Goal: Task Accomplishment & Management: Use online tool/utility

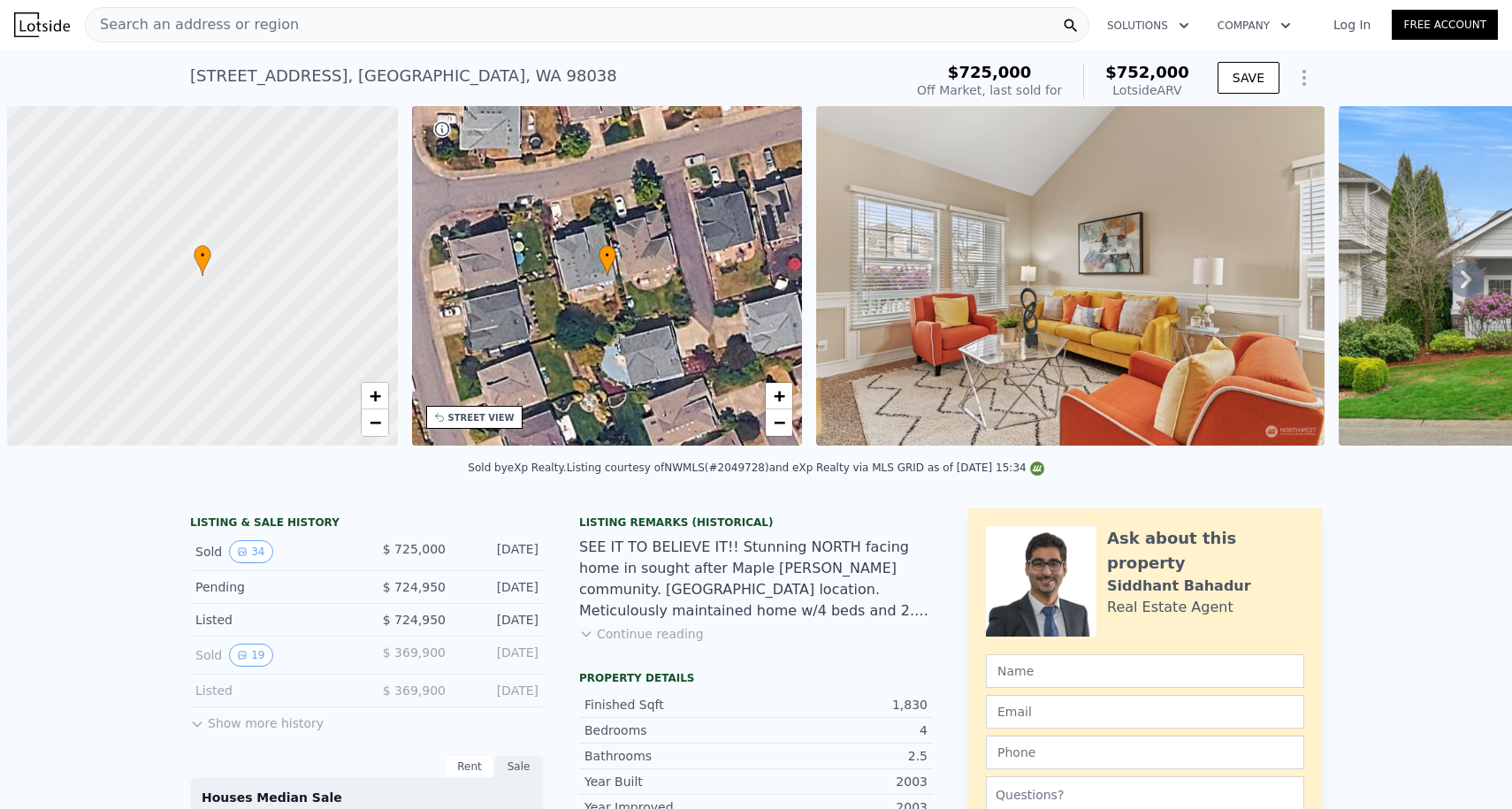
scroll to position [0, 7]
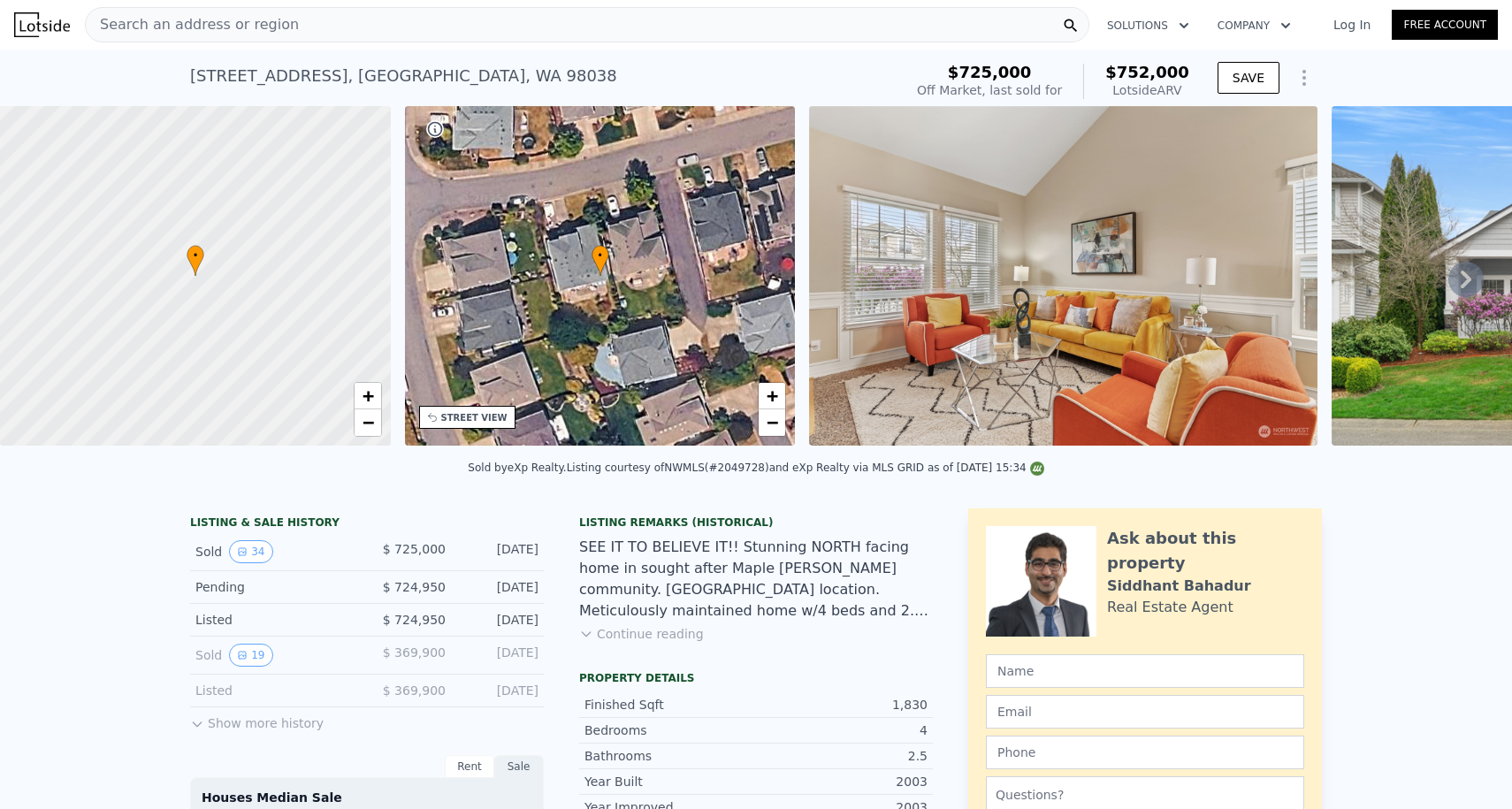
click at [285, 40] on div "Search an address or region" at bounding box center [587, 25] width 1005 height 35
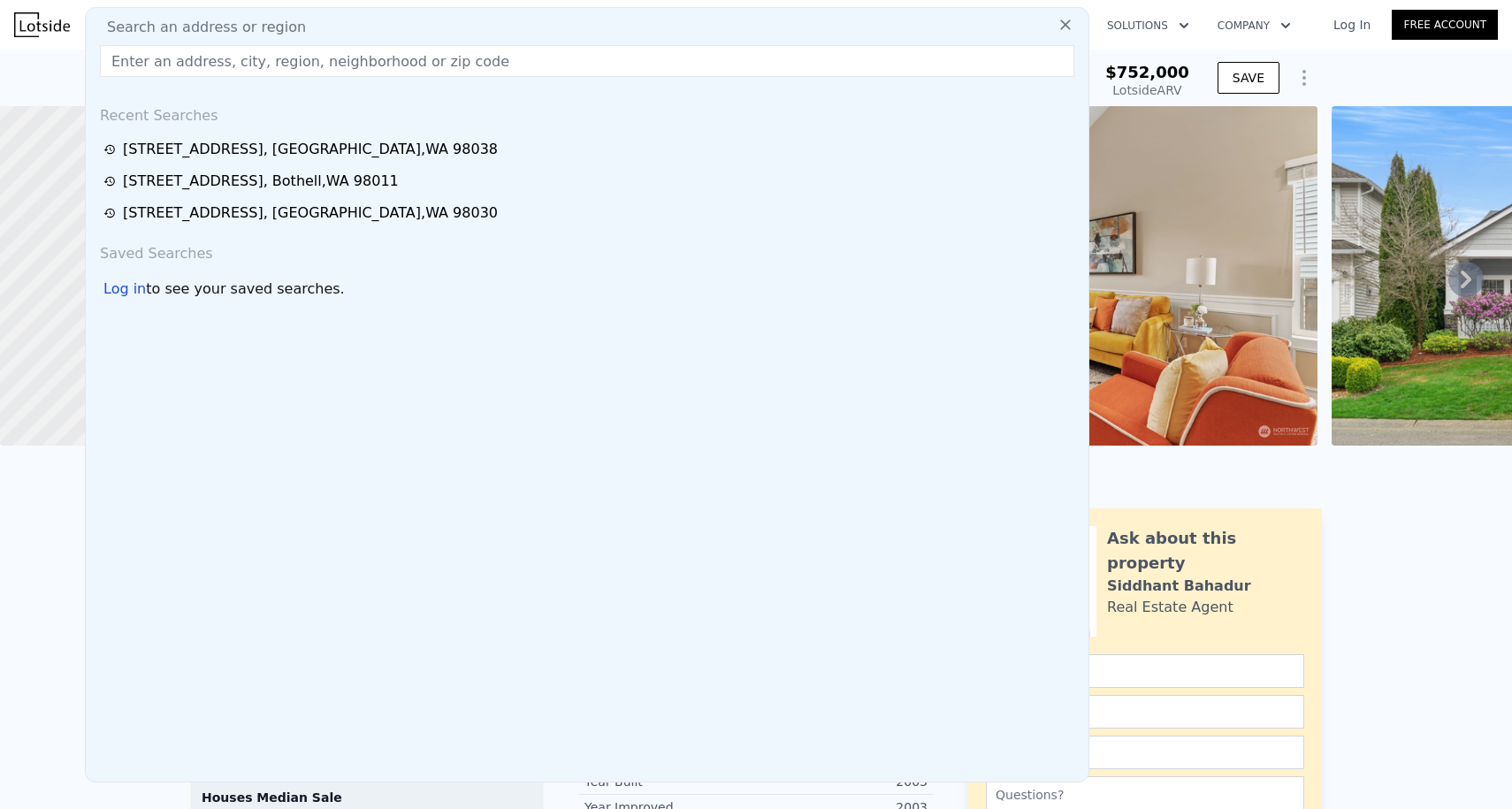
click at [64, 26] on img at bounding box center [42, 24] width 55 height 25
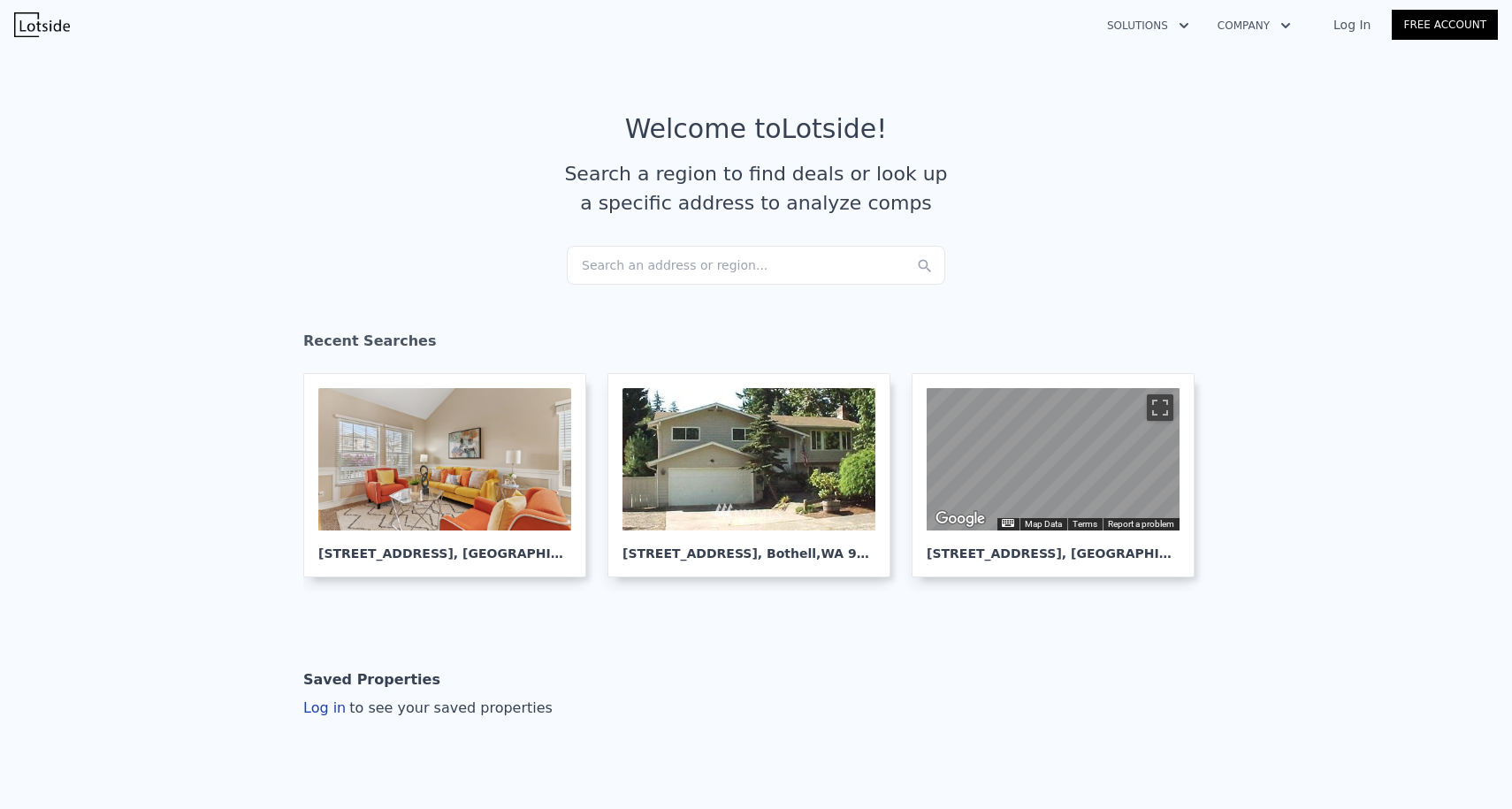
click at [649, 268] on div "Search an address or region..." at bounding box center [756, 265] width 378 height 39
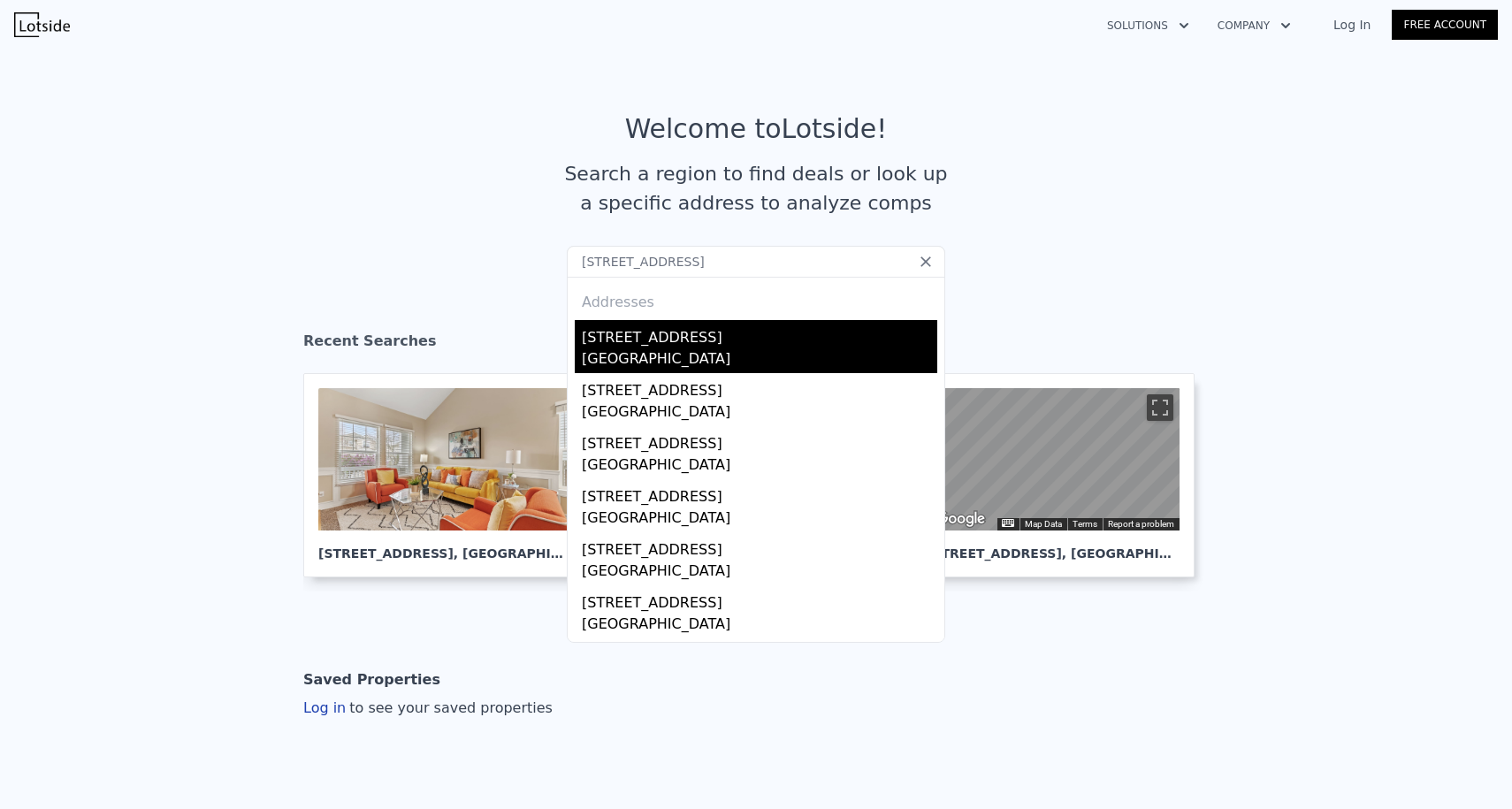
type input "[STREET_ADDRESS]"
click at [659, 347] on div "[STREET_ADDRESS]" at bounding box center [759, 334] width 355 height 29
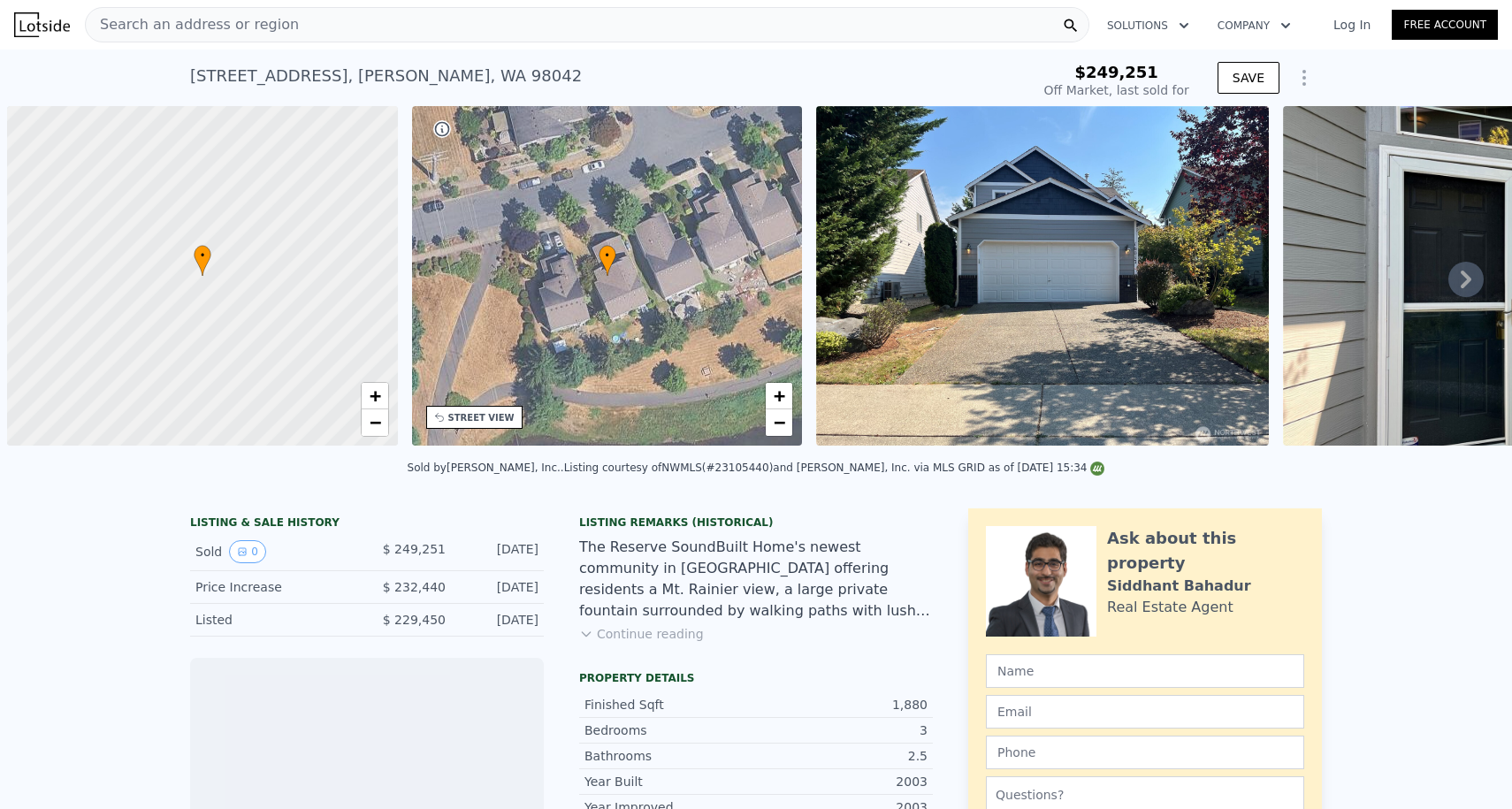
scroll to position [0, 7]
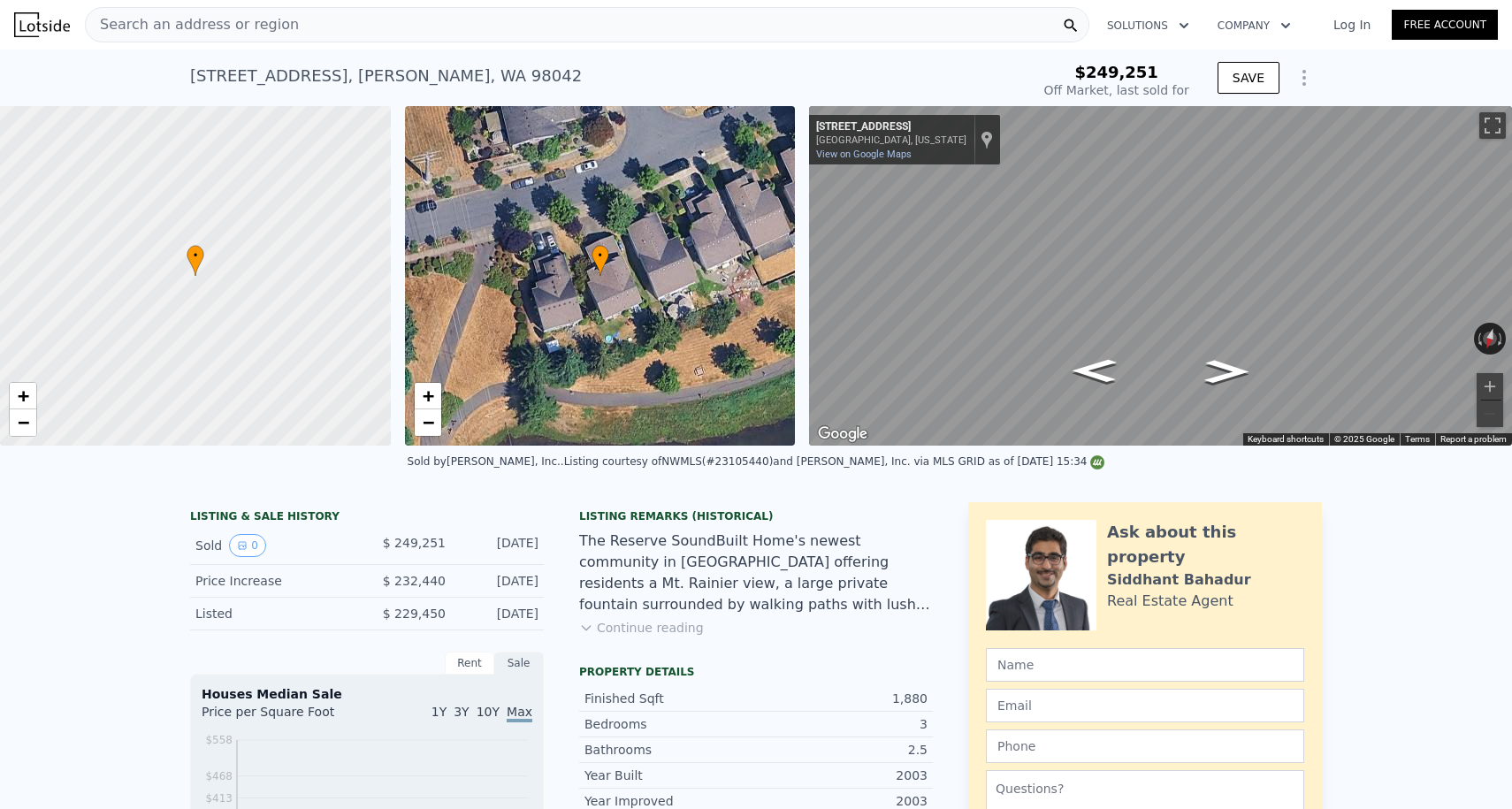
click at [1304, 74] on icon "Show Options" at bounding box center [1304, 77] width 21 height 21
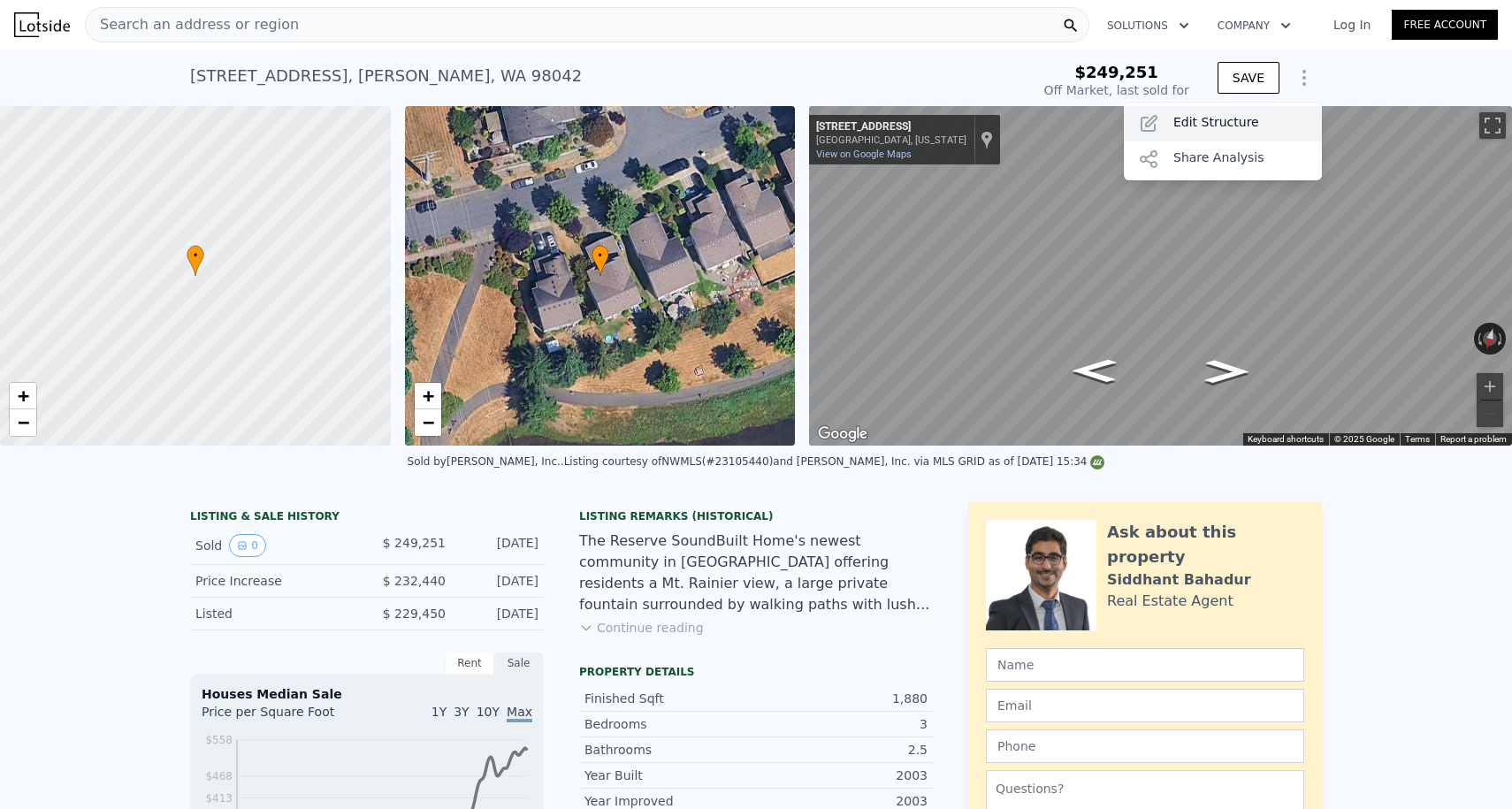
click at [1204, 114] on div "Edit Structure" at bounding box center [1222, 124] width 198 height 35
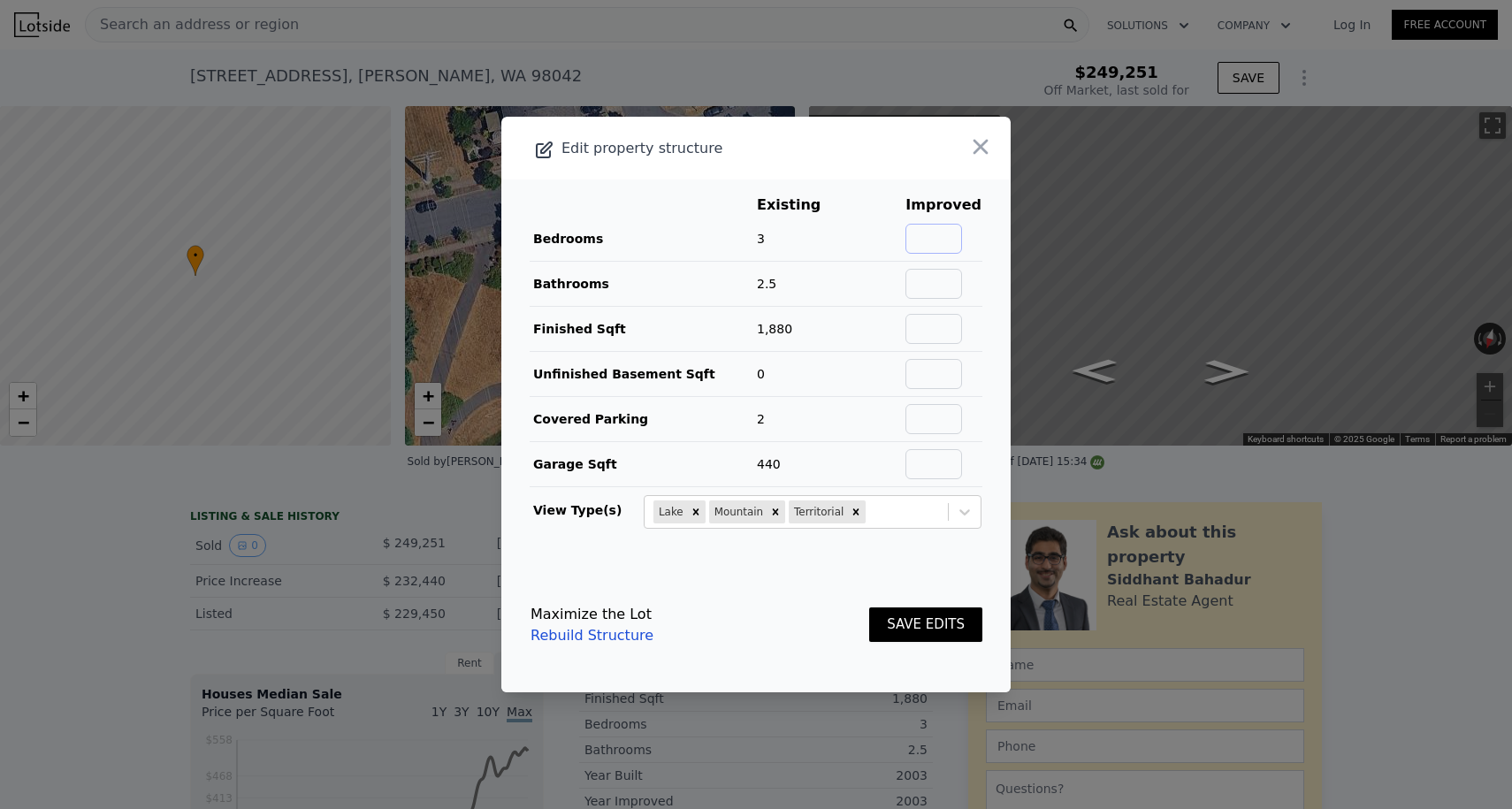
click at [947, 244] on input "text" at bounding box center [933, 238] width 56 height 30
type input "3"
click at [943, 286] on input "text" at bounding box center [933, 283] width 56 height 30
type input "2.5"
click at [939, 329] on input "text" at bounding box center [933, 328] width 56 height 30
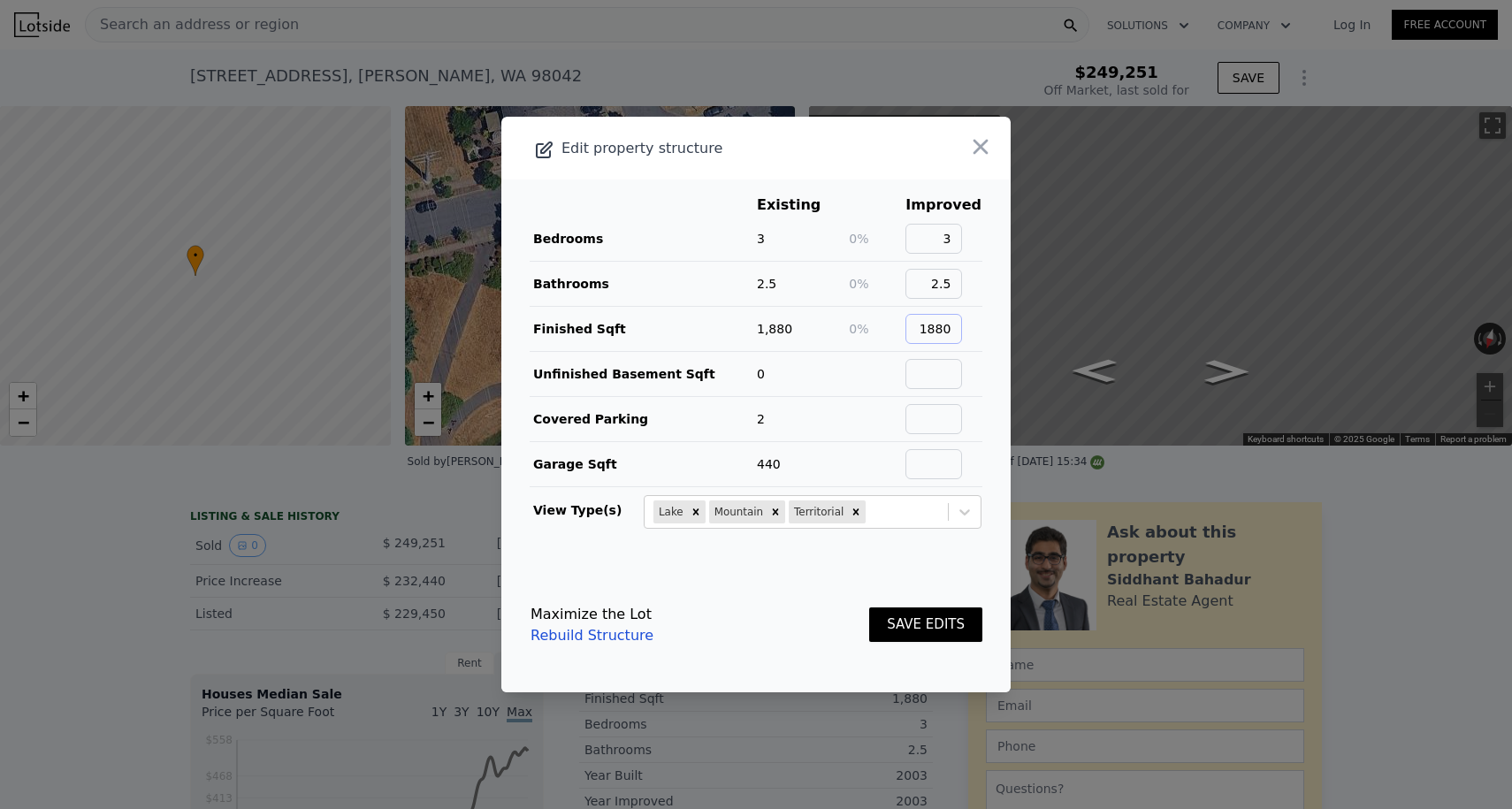
type input "1880"
click at [962, 408] on input "text" at bounding box center [933, 419] width 56 height 30
type input "2"
click at [941, 464] on input "text" at bounding box center [933, 464] width 56 height 30
type input "440"
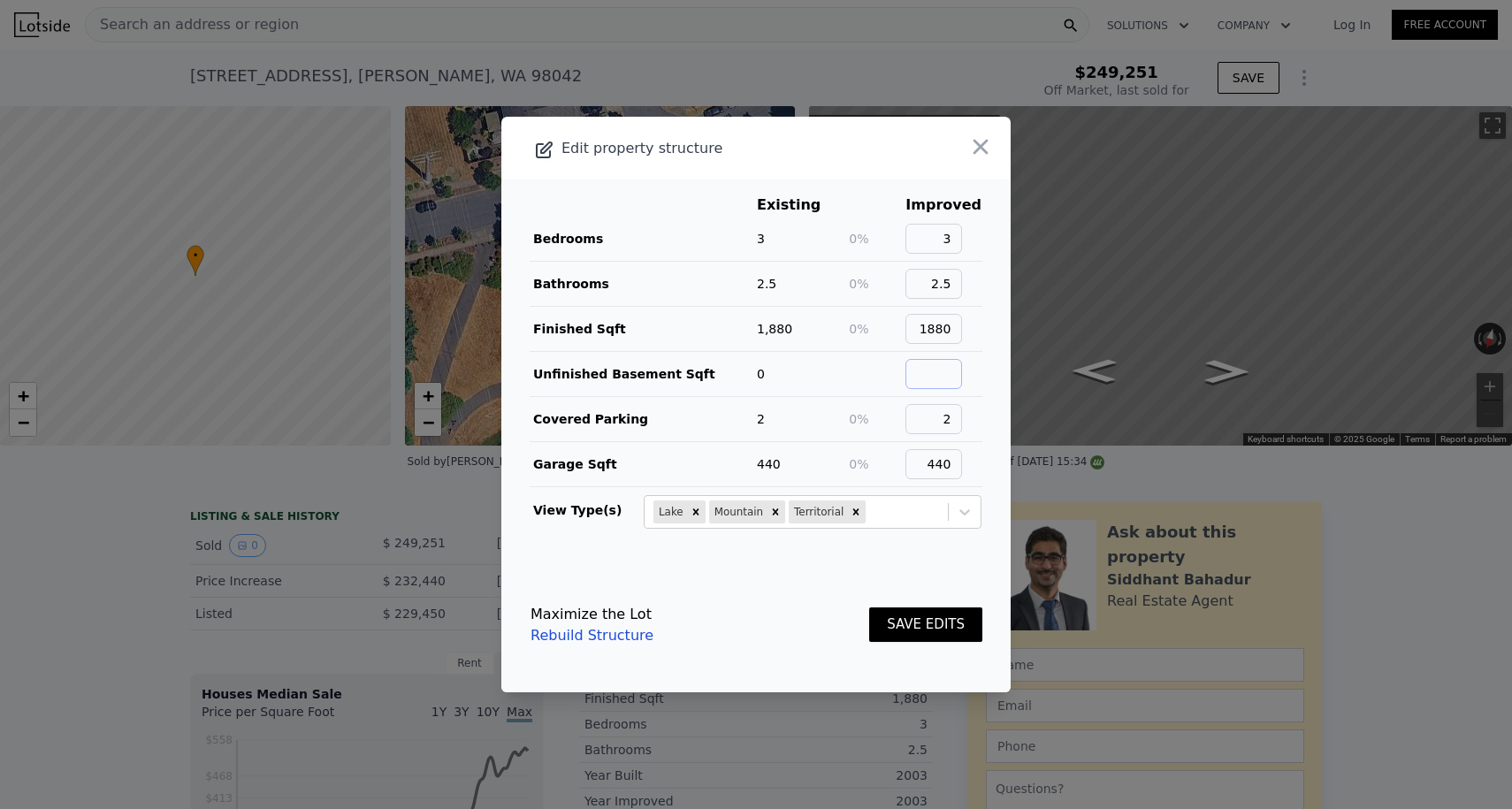
click at [923, 371] on input "text" at bounding box center [933, 374] width 56 height 30
type input "0"
click at [959, 623] on button "SAVE EDITS" at bounding box center [925, 624] width 113 height 34
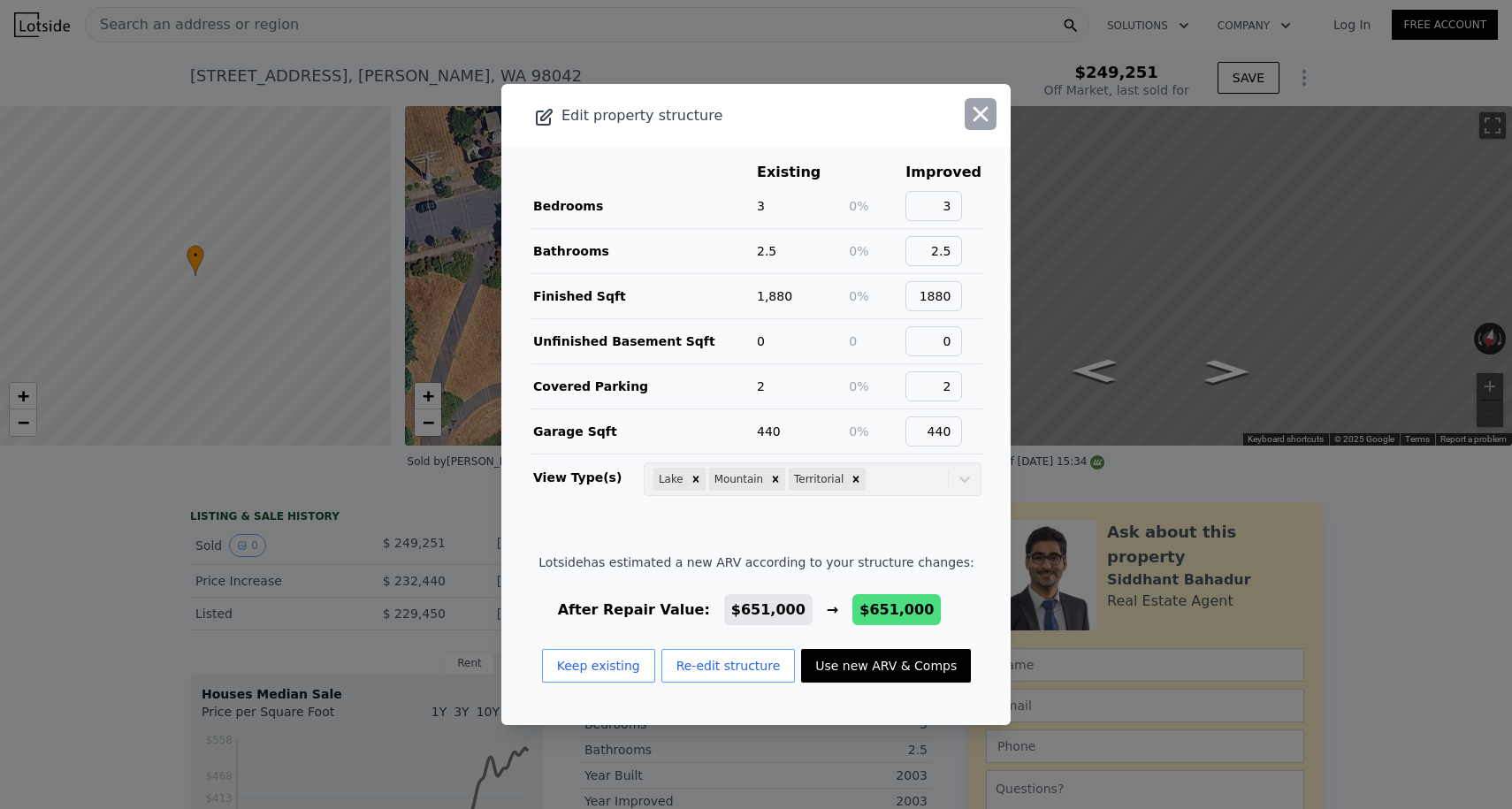
type input "$ 651,000"
type input "$ 338,671"
click at [986, 107] on icon "button" at bounding box center [981, 114] width 15 height 15
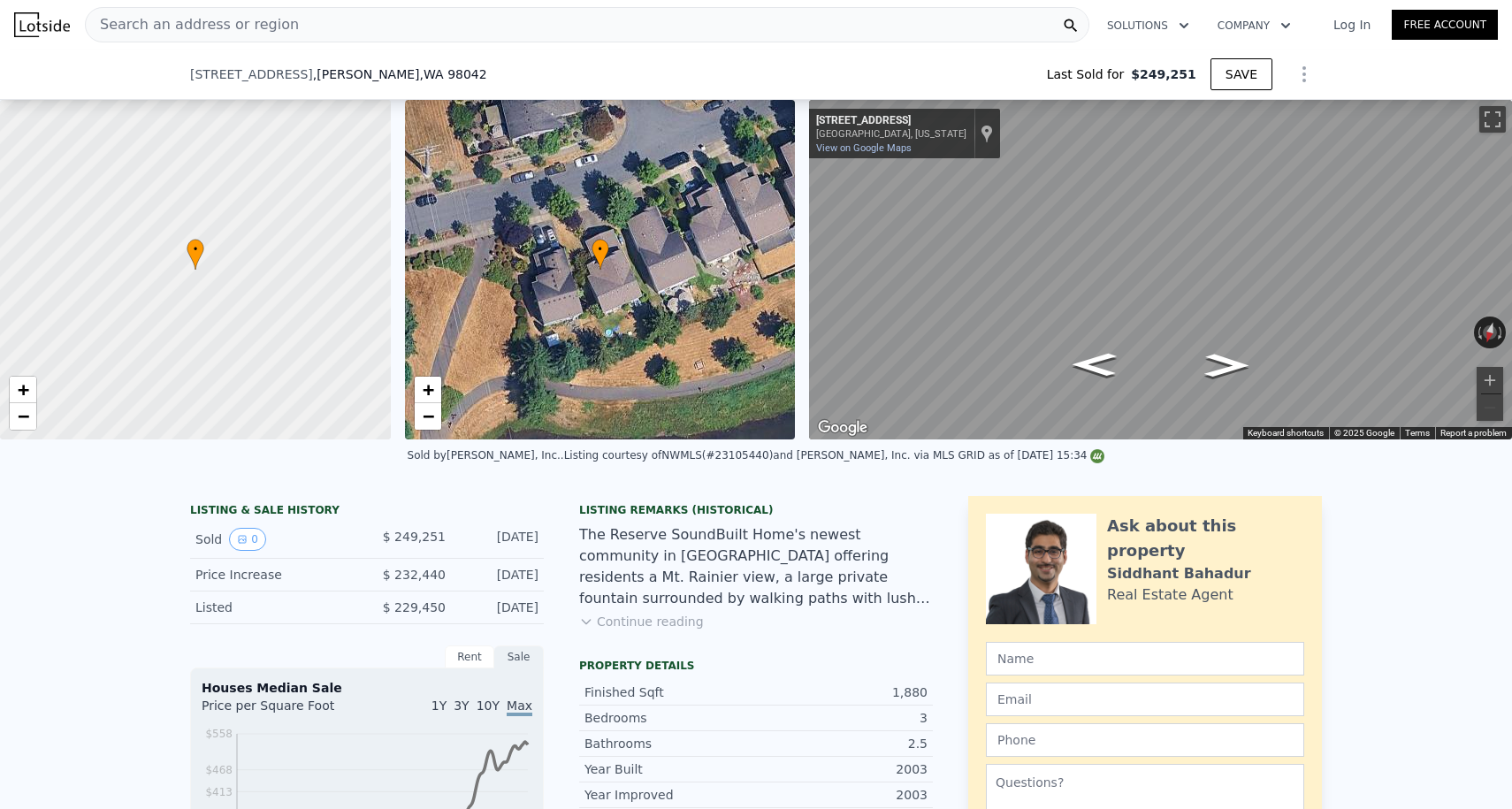
scroll to position [726, 0]
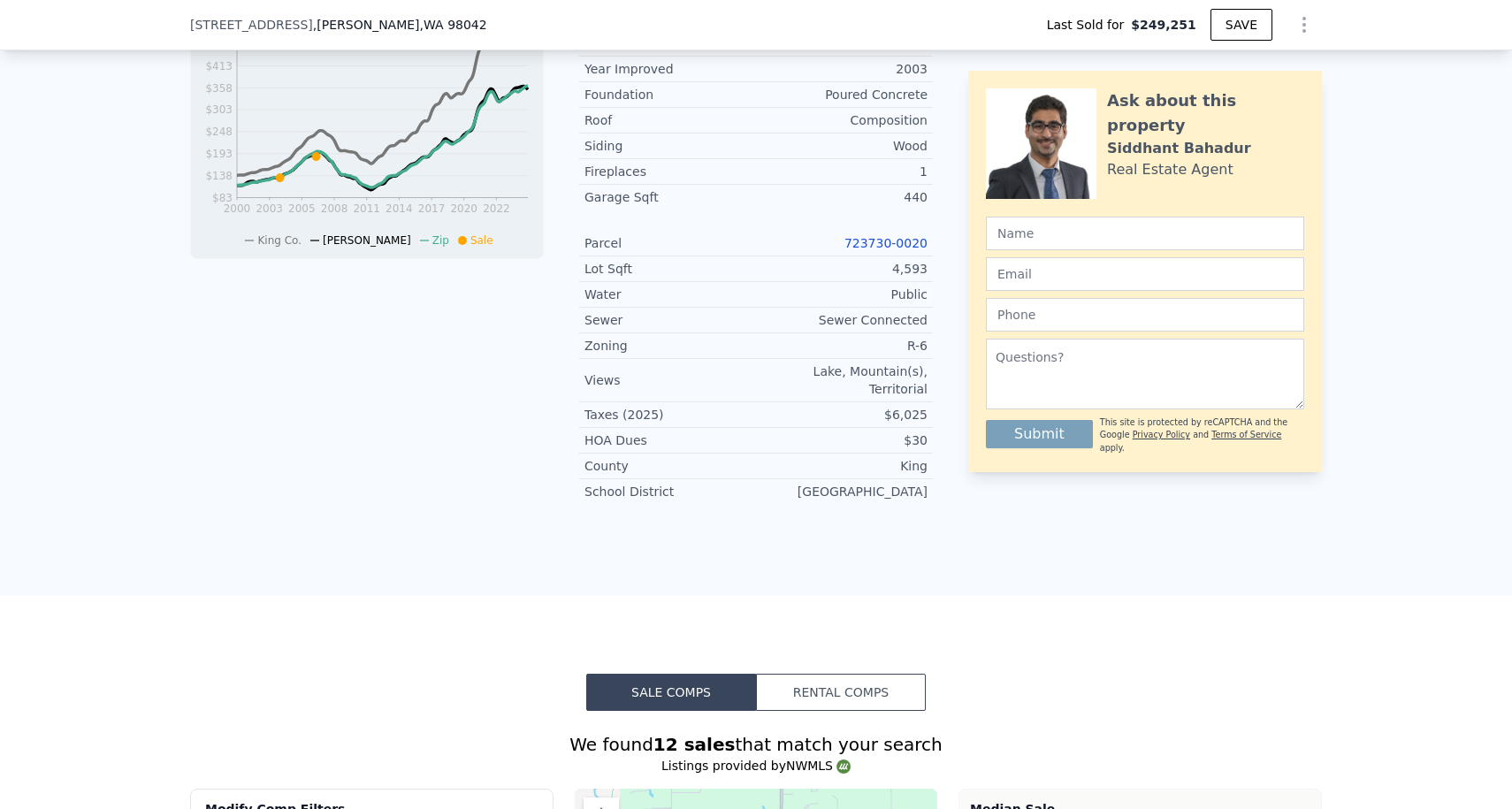
click at [859, 248] on link "723730-0020" at bounding box center [886, 243] width 83 height 14
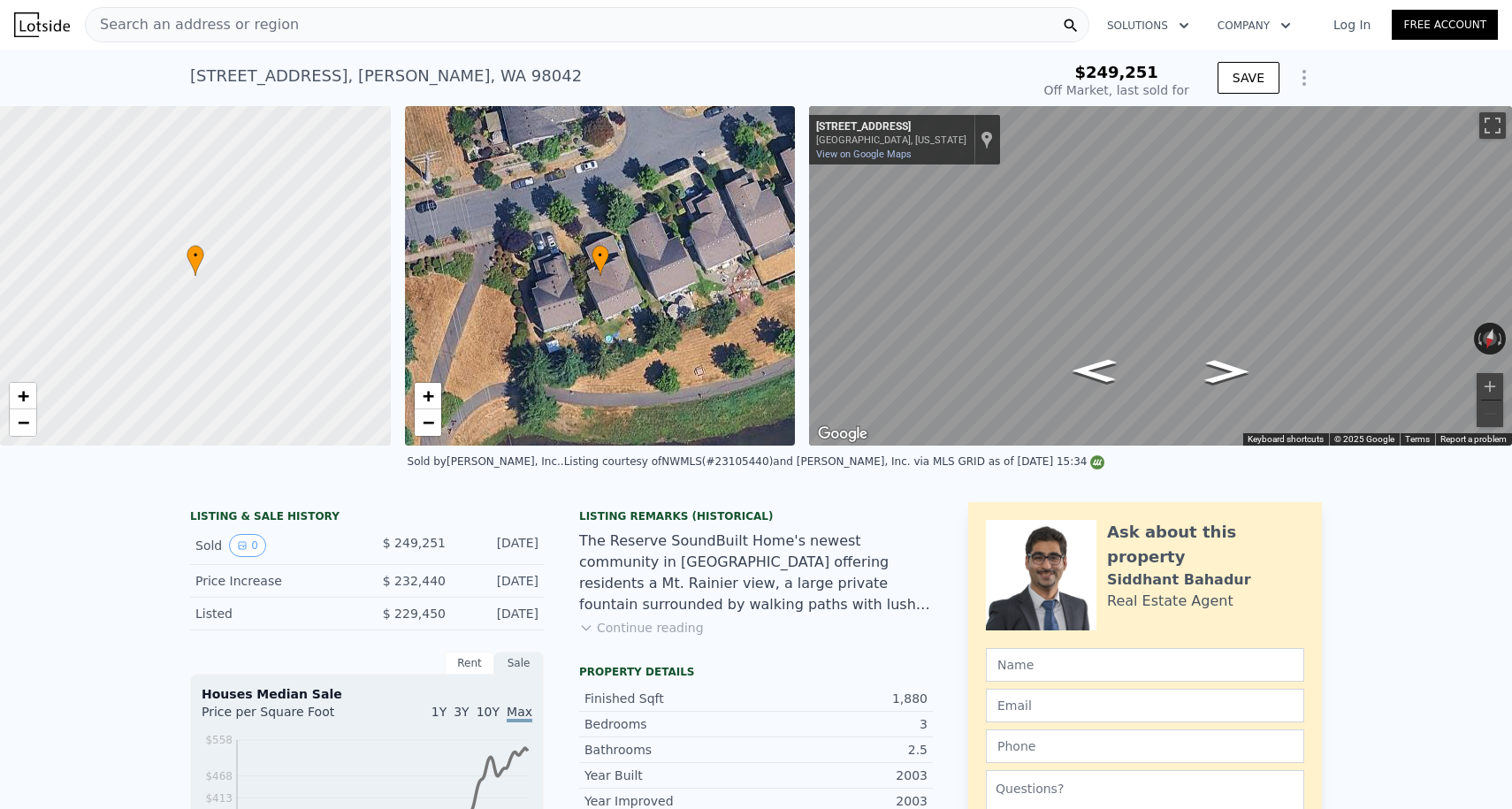
scroll to position [-2, 0]
click at [261, 40] on div "Search an address or region" at bounding box center [192, 25] width 213 height 33
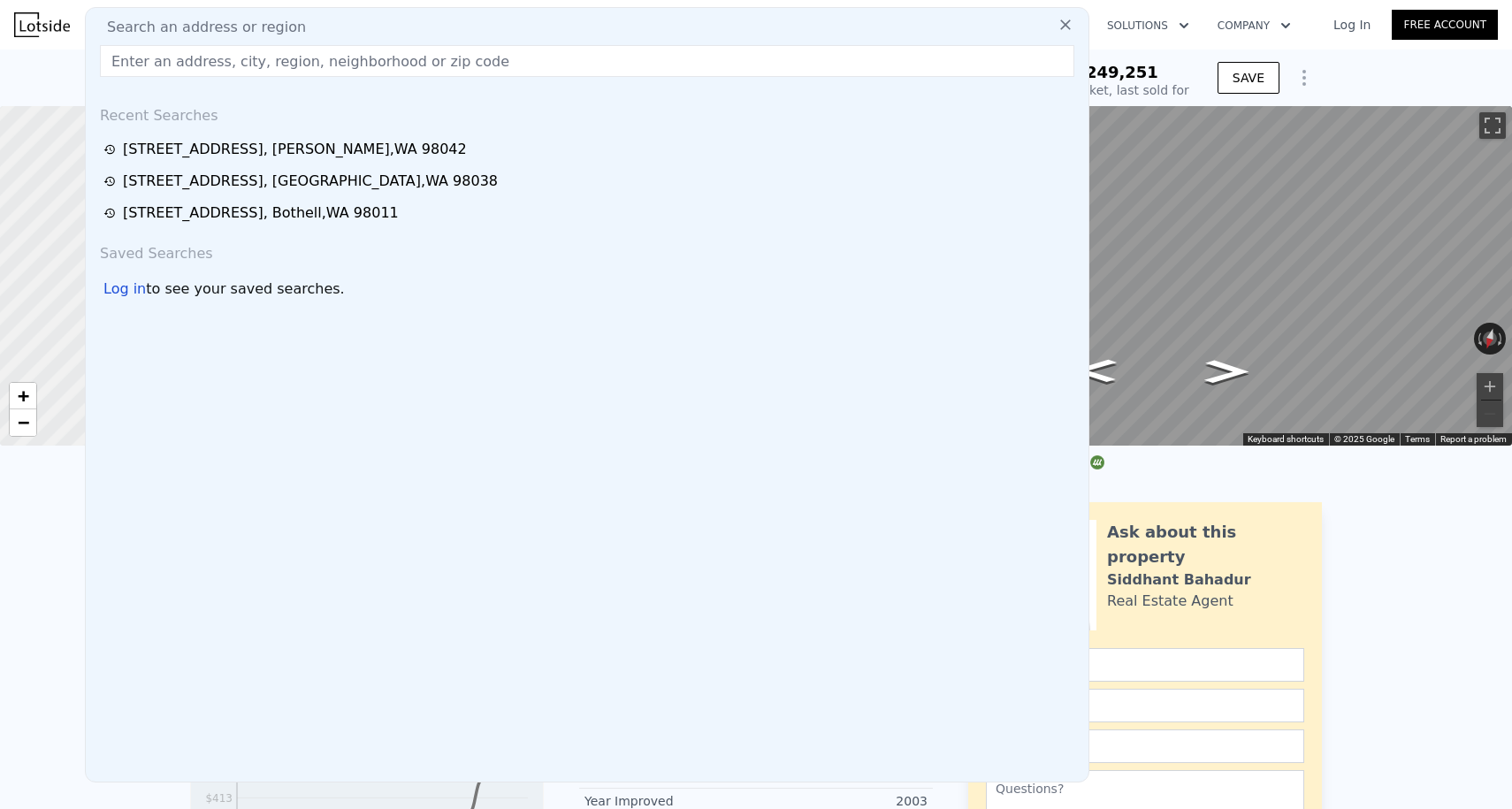
click at [46, 22] on img at bounding box center [42, 24] width 55 height 25
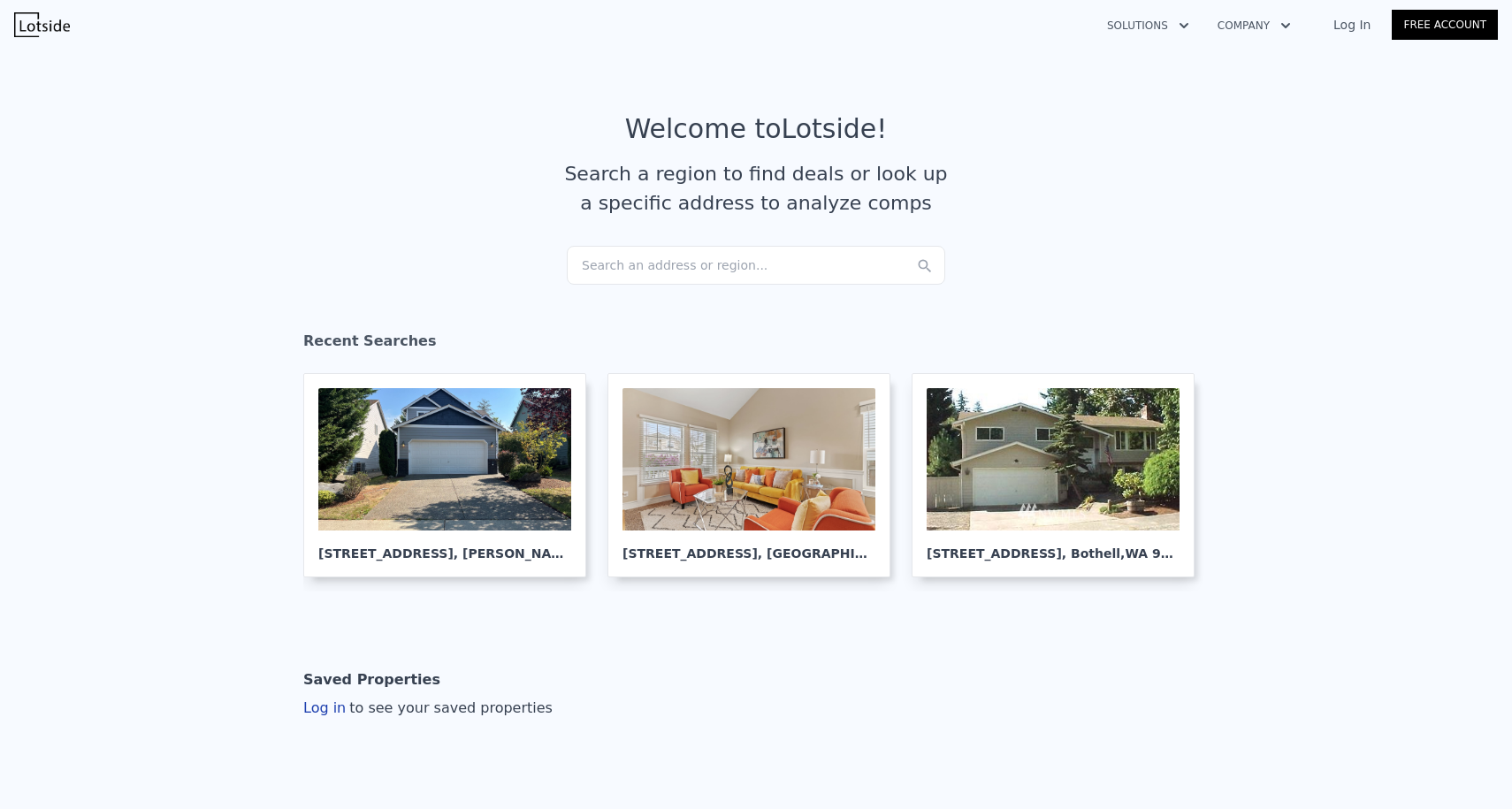
click at [616, 271] on div "Search an address or region..." at bounding box center [756, 265] width 378 height 39
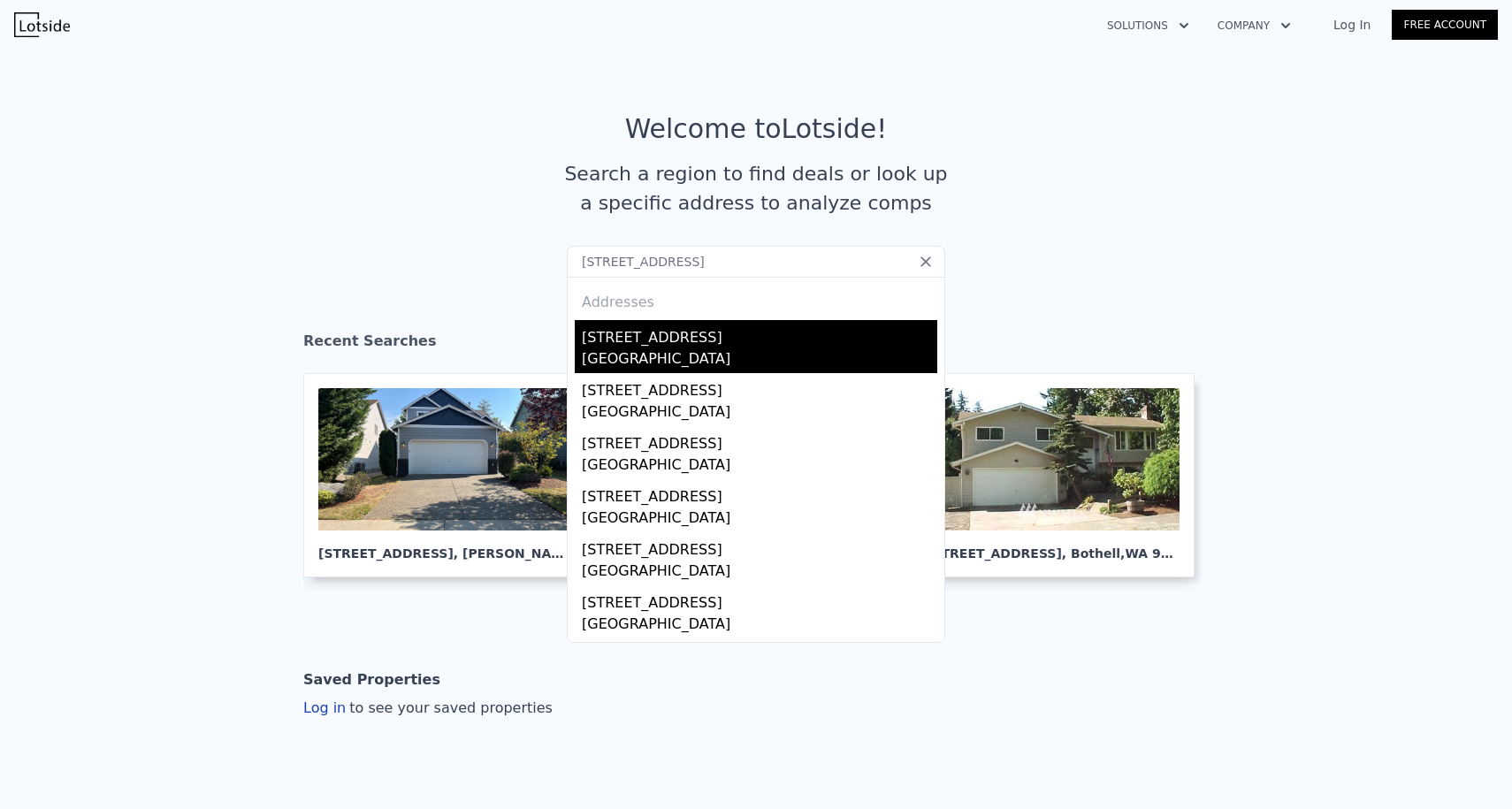
type input "[STREET_ADDRESS]"
click at [662, 363] on div "[GEOGRAPHIC_DATA]" at bounding box center [759, 361] width 355 height 25
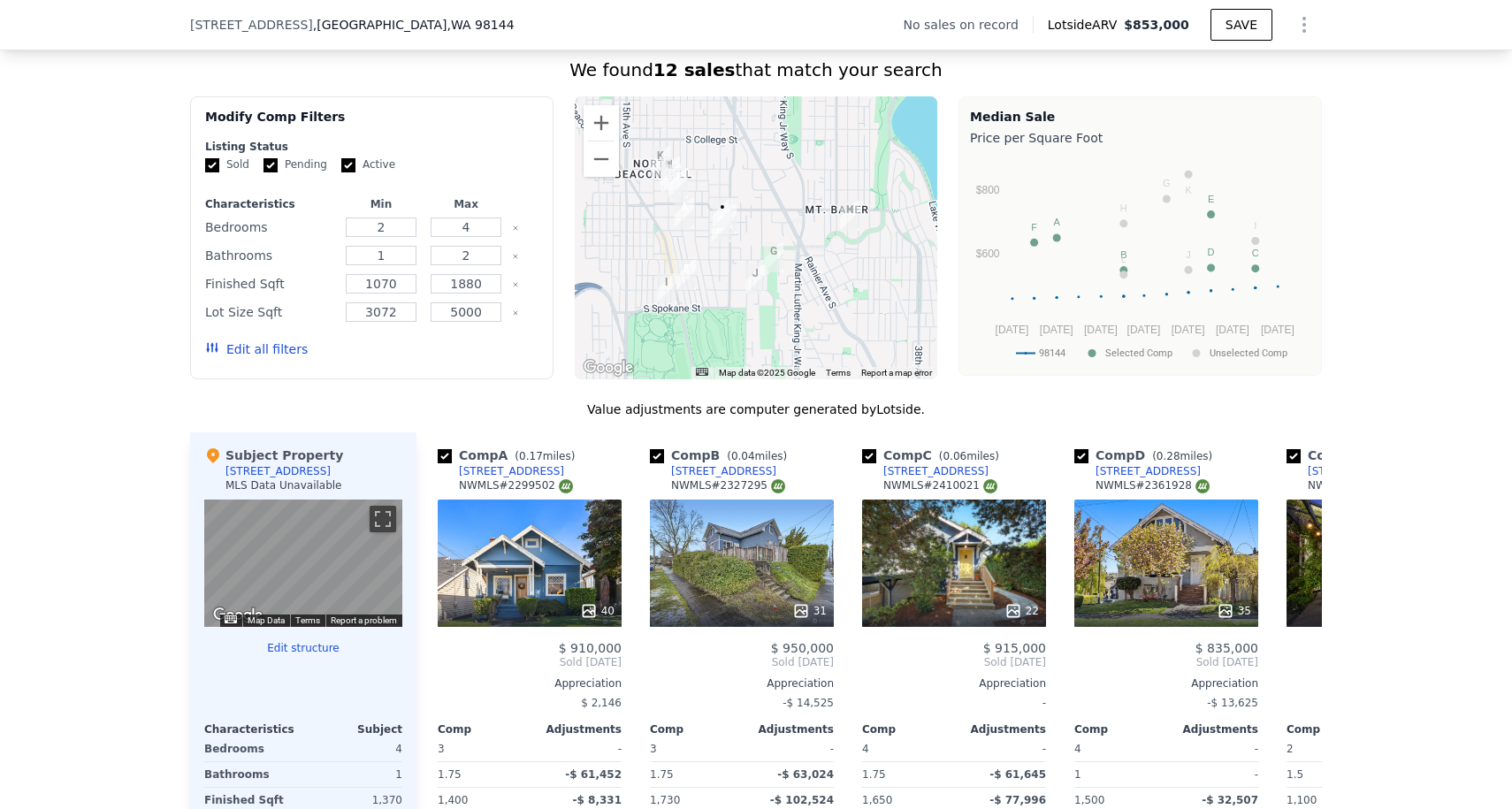
scroll to position [1451, 0]
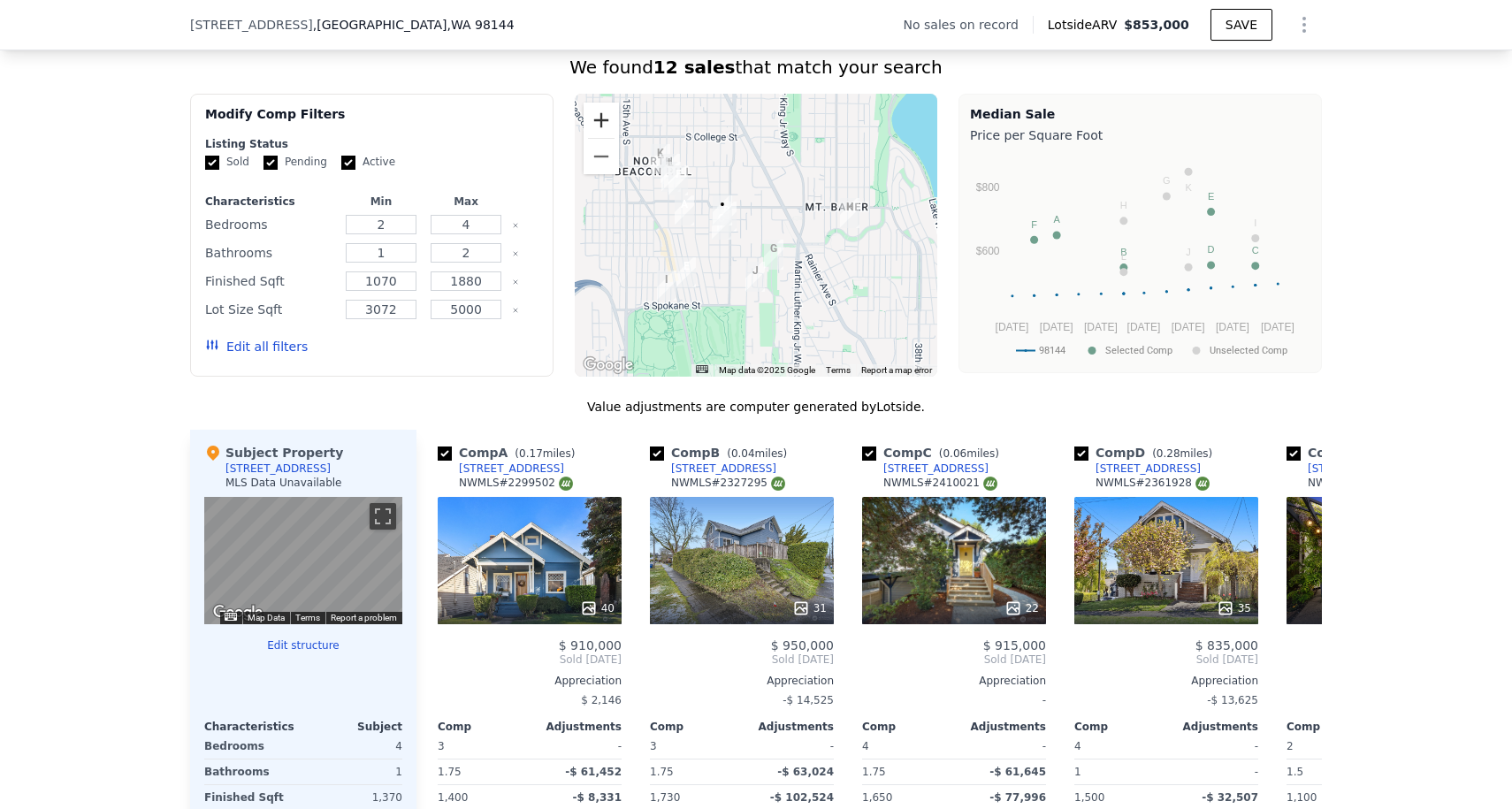
click at [595, 113] on button "Zoom in" at bounding box center [601, 120] width 35 height 35
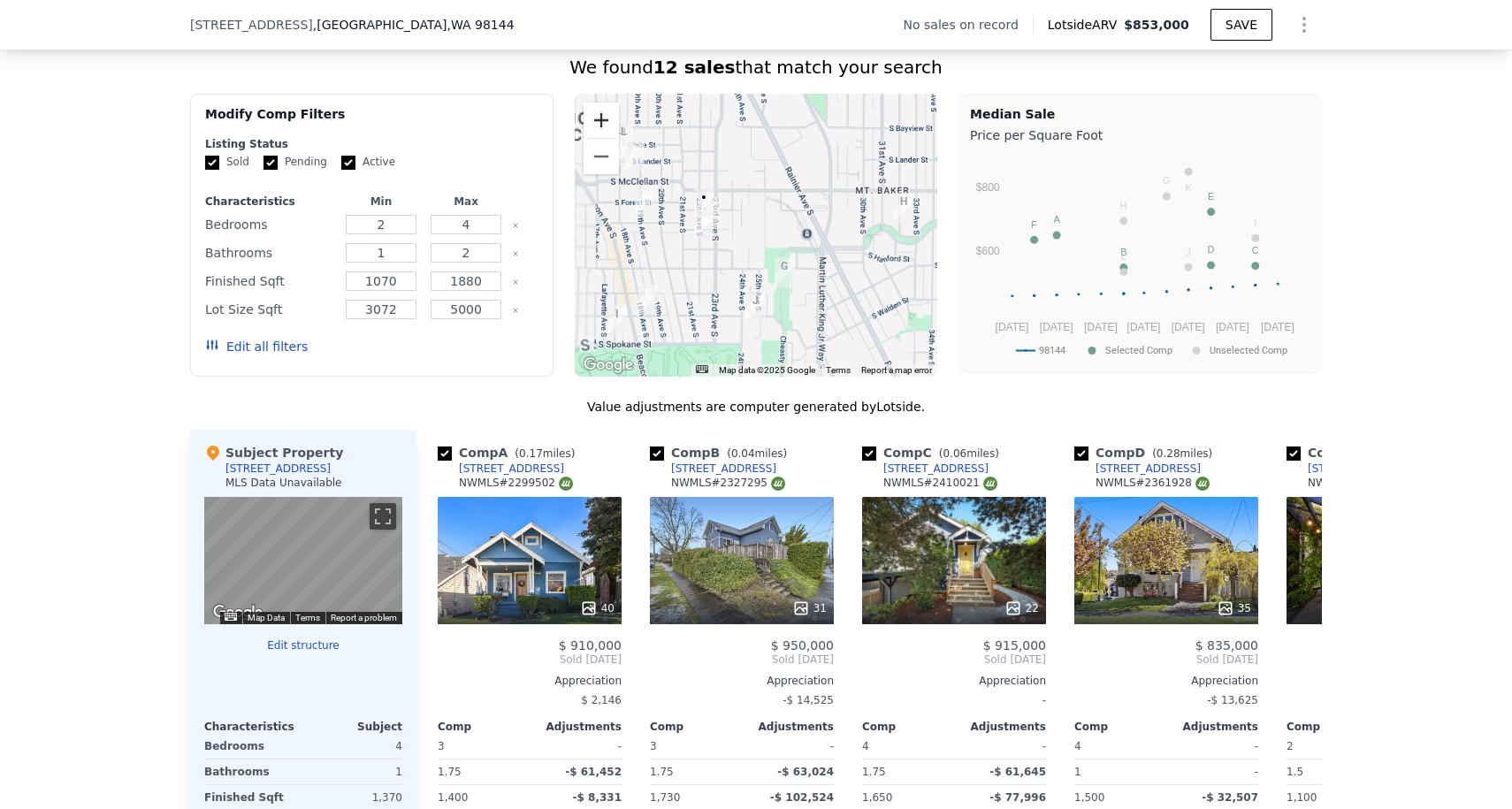
click at [595, 113] on button "Zoom in" at bounding box center [601, 120] width 35 height 35
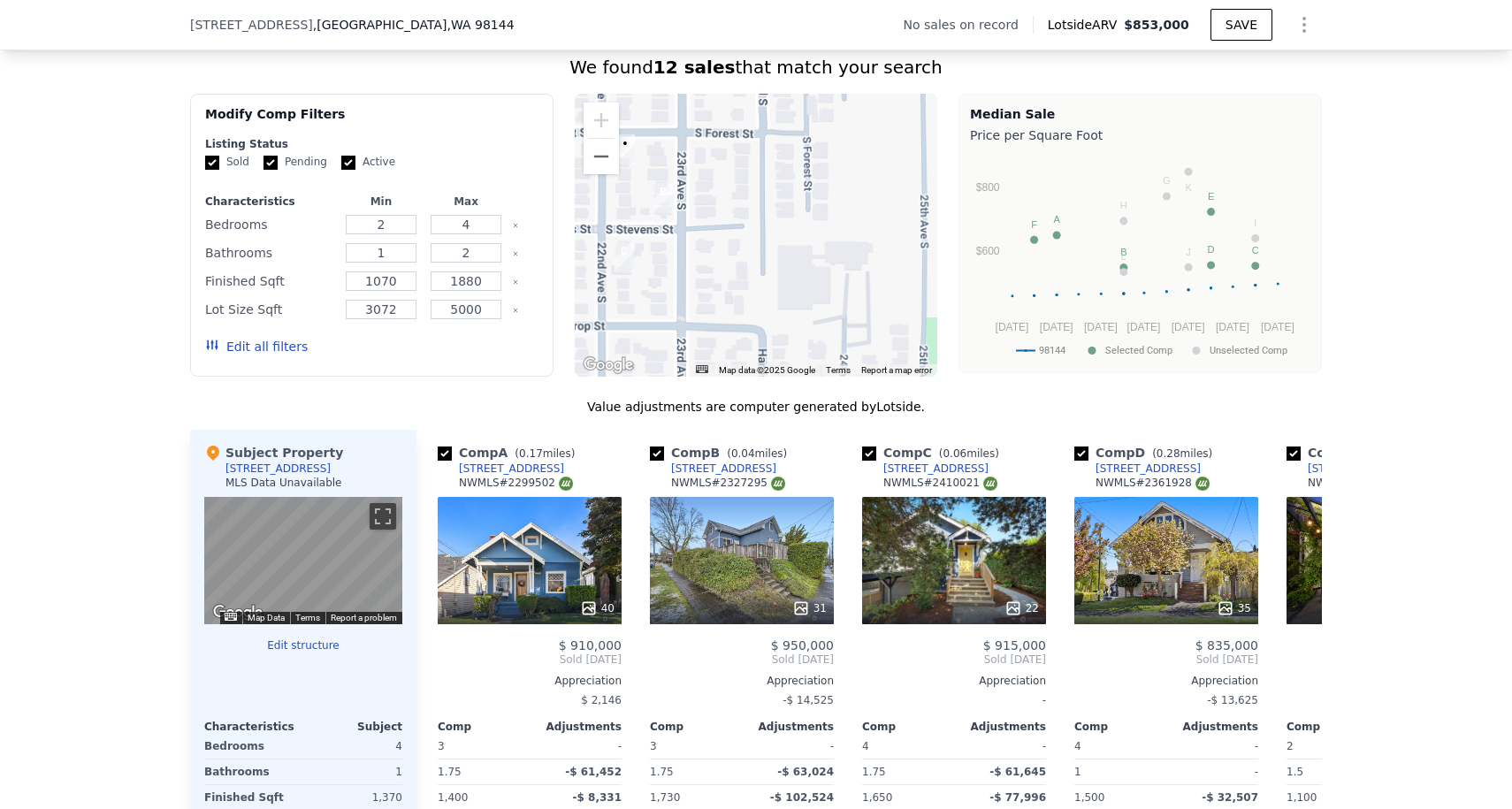
drag, startPoint x: 689, startPoint y: 155, endPoint x: 851, endPoint y: 180, distance: 163.9
click at [851, 180] on div at bounding box center [756, 235] width 363 height 283
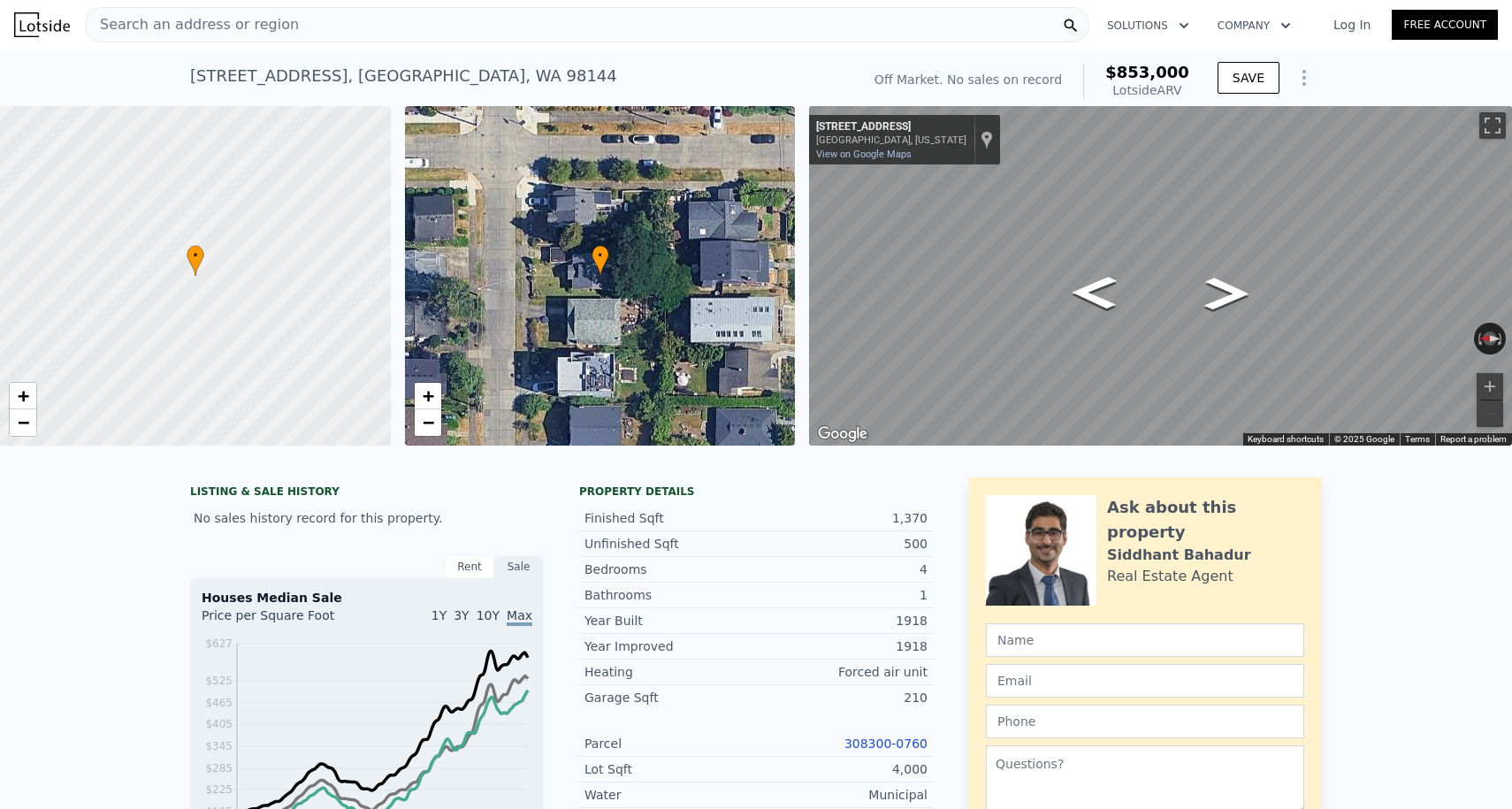
scroll to position [-2, 0]
click at [184, 49] on nav "Search an address or region Solutions Company Open main menu Log In Free Account" at bounding box center [756, 25] width 1512 height 50
click at [176, 28] on span "Search an address or region" at bounding box center [192, 24] width 213 height 21
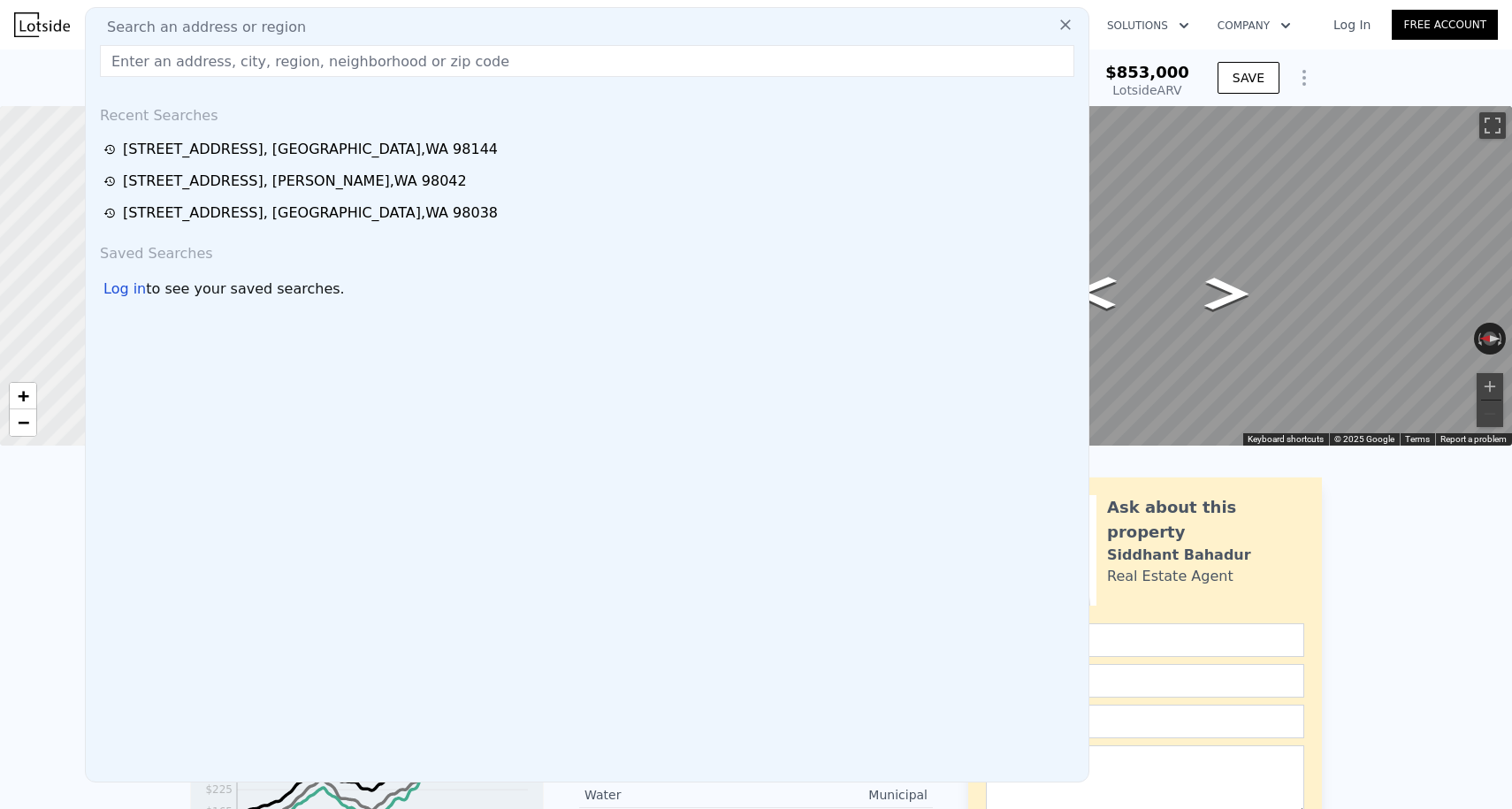
drag, startPoint x: 183, startPoint y: 71, endPoint x: 31, endPoint y: 17, distance: 161.3
click at [31, 17] on div "Search an address or region Search an address or region Recent Searches [STREET…" at bounding box center [756, 25] width 1483 height 42
click at [31, 17] on img at bounding box center [42, 24] width 55 height 25
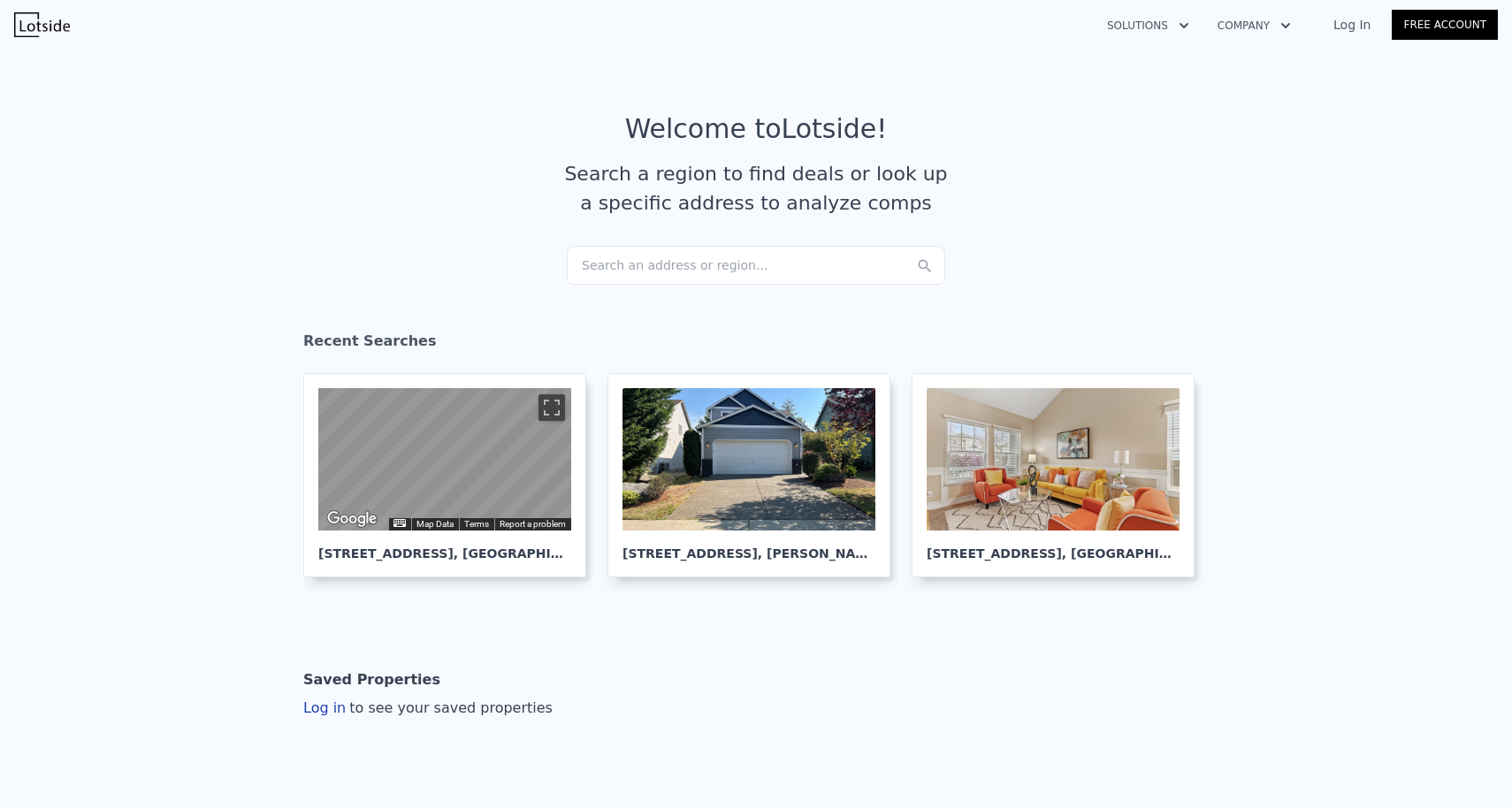
click at [639, 252] on div "Search an address or region..." at bounding box center [756, 265] width 378 height 39
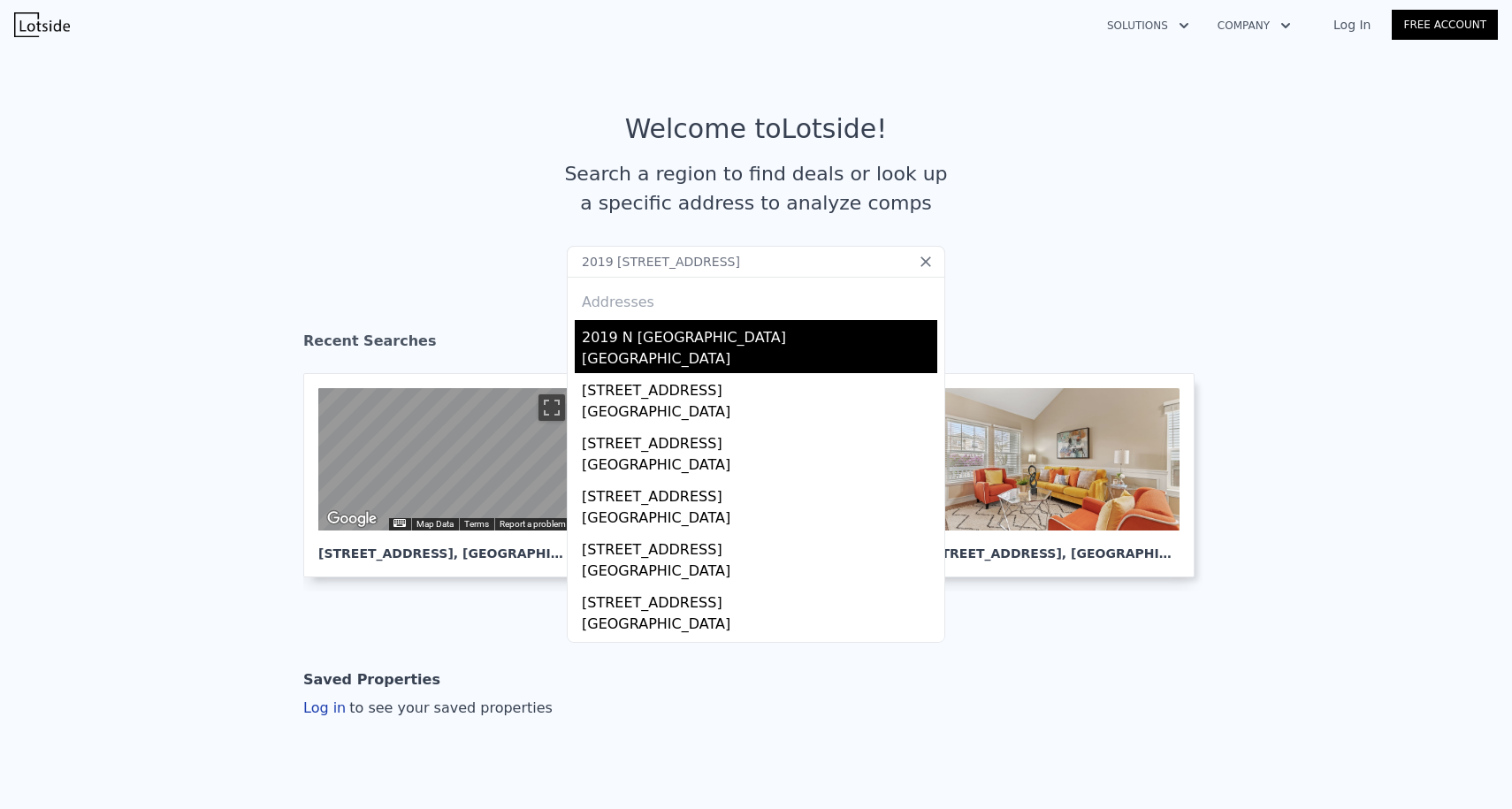
type input "2019 [STREET_ADDRESS]"
click at [666, 337] on div "2019 N [GEOGRAPHIC_DATA]" at bounding box center [759, 334] width 355 height 29
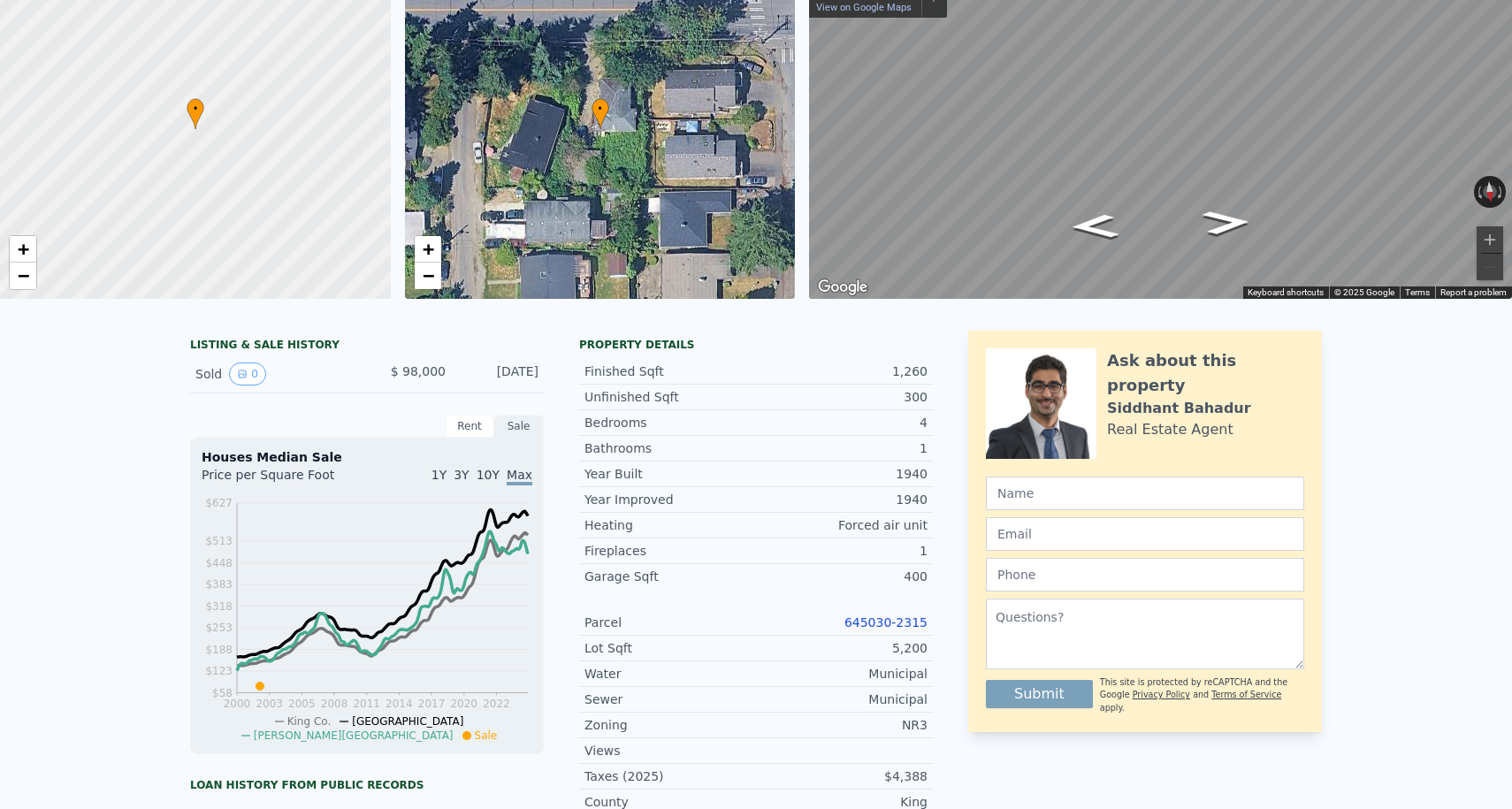
scroll to position [539, 0]
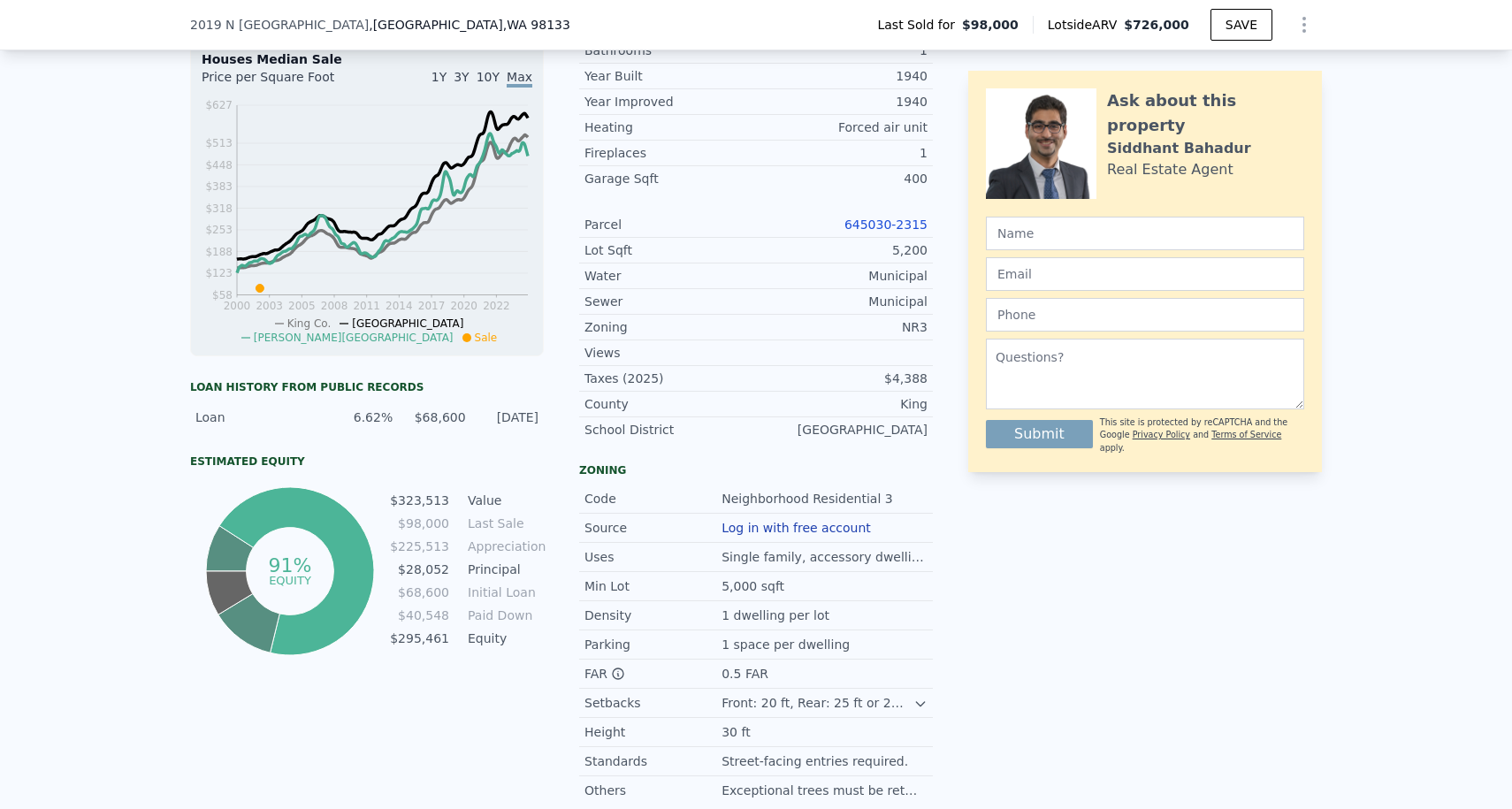
click at [868, 226] on link "645030-2315" at bounding box center [886, 224] width 83 height 14
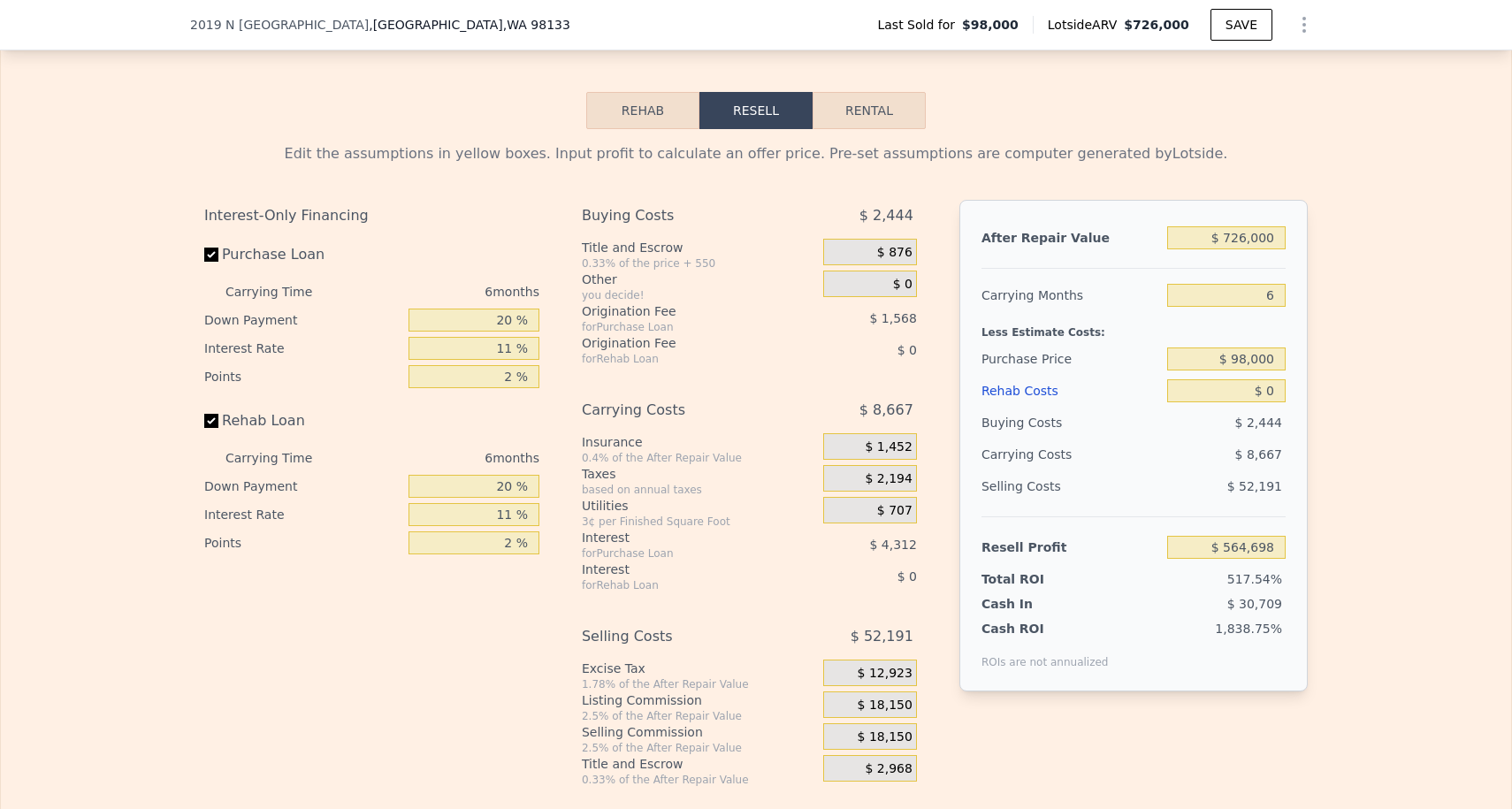
scroll to position [2597, 0]
click at [1274, 307] on div "6" at bounding box center [1226, 295] width 118 height 31
click at [1274, 303] on input "6" at bounding box center [1226, 295] width 118 height 23
type input "3"
type input "$ 569,032"
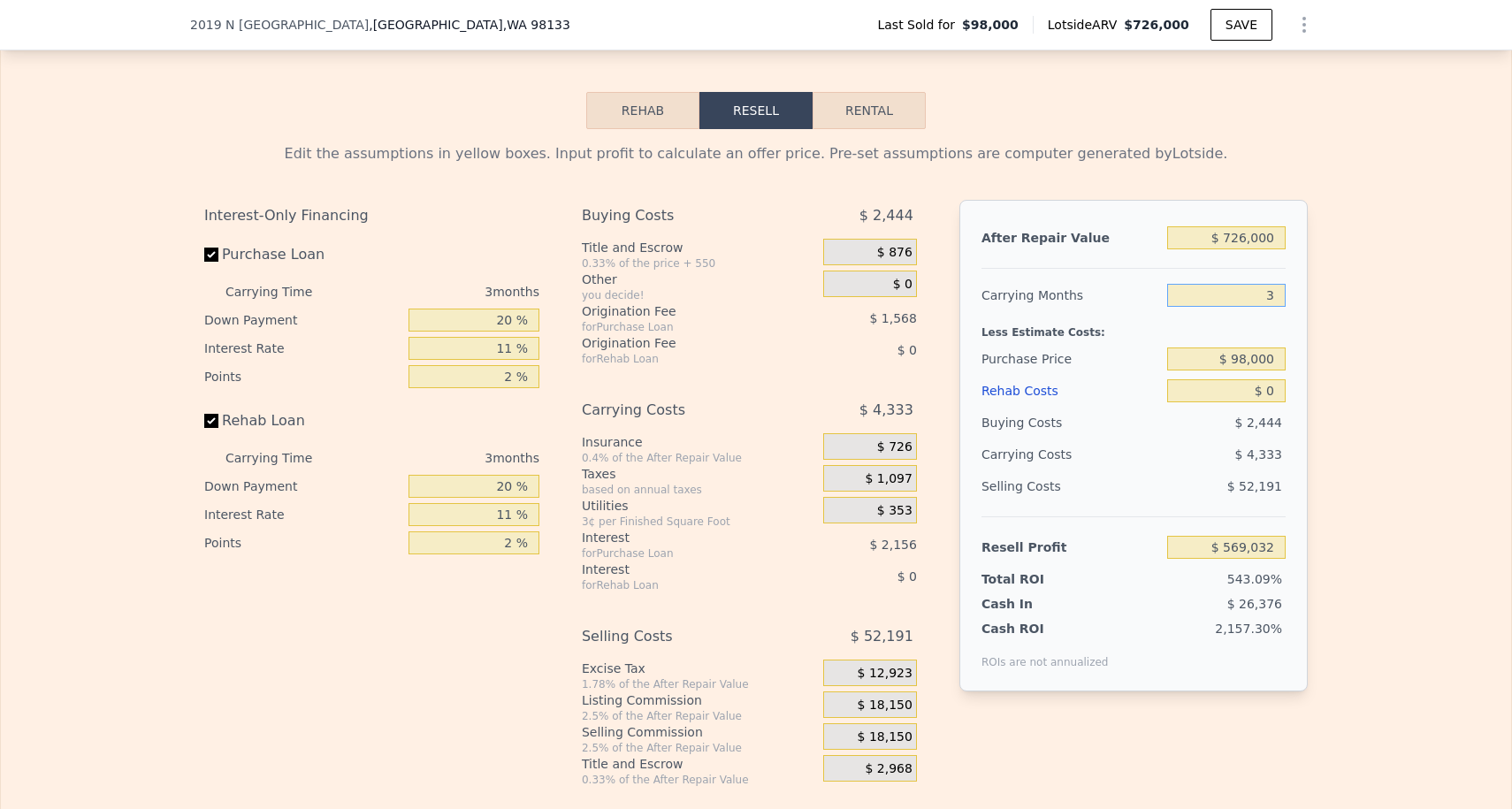
type input "3"
click at [1260, 354] on input "$ 98,000" at bounding box center [1226, 359] width 118 height 23
type input "$ 400,000"
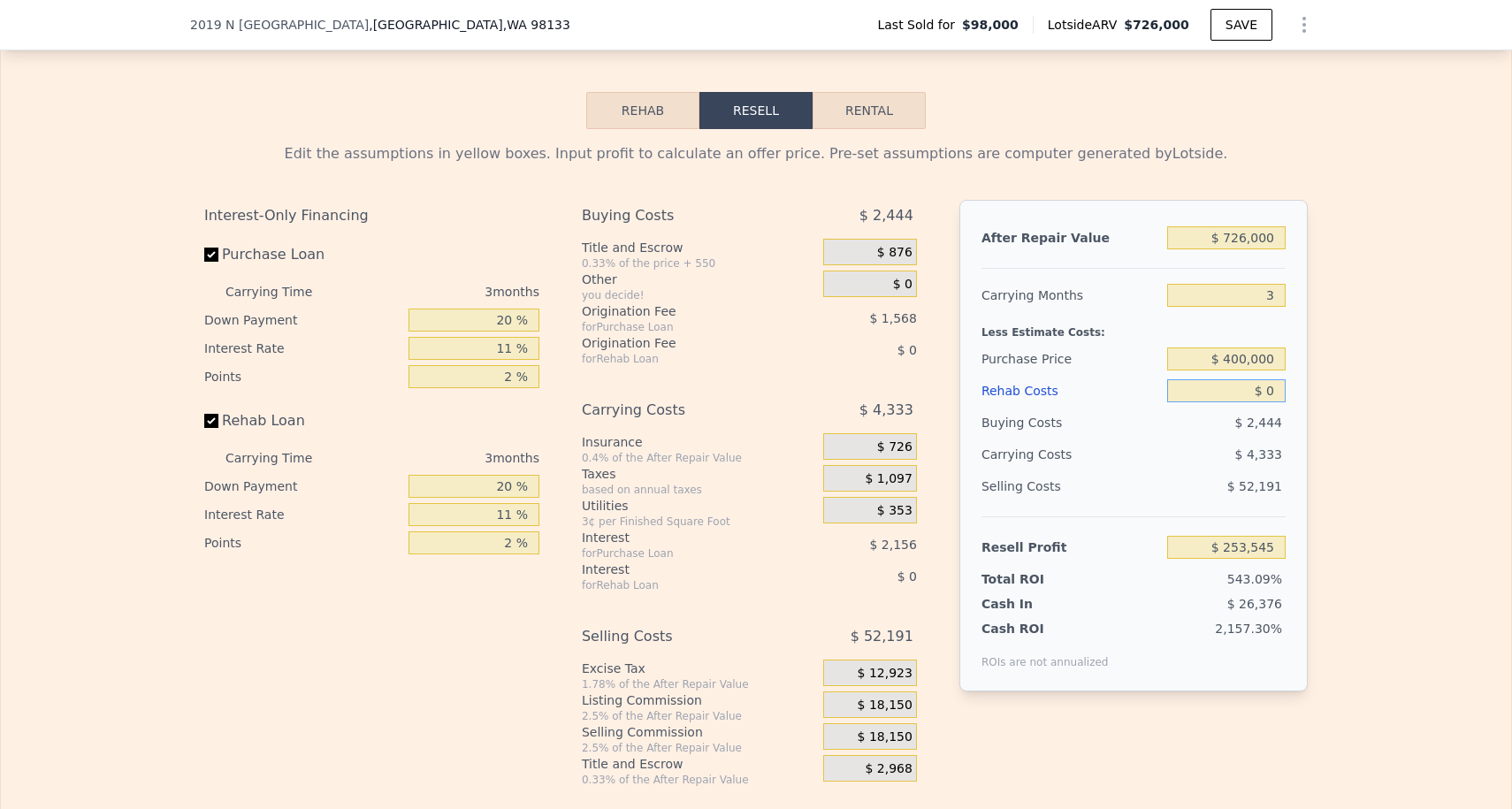
click at [1271, 393] on input "$ 0" at bounding box center [1226, 390] width 118 height 23
type input "$ 254,552"
type input "$ 7"
type input "$ 254,545"
type input "$ 70"
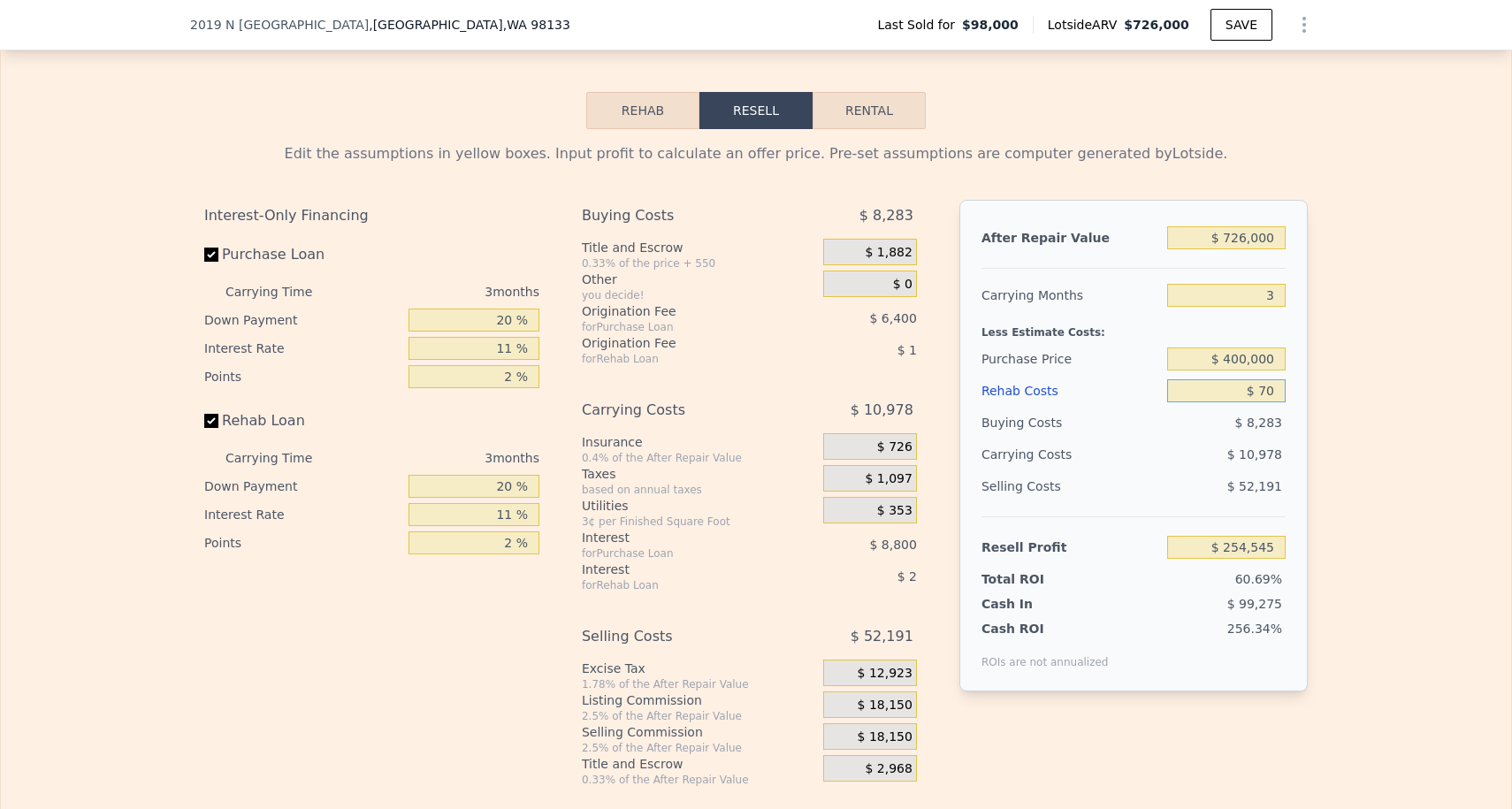
type input "$ 254,478"
type input "$ 700"
type input "$ 253,826"
type input "$ 70,000"
type input "$ 181,893"
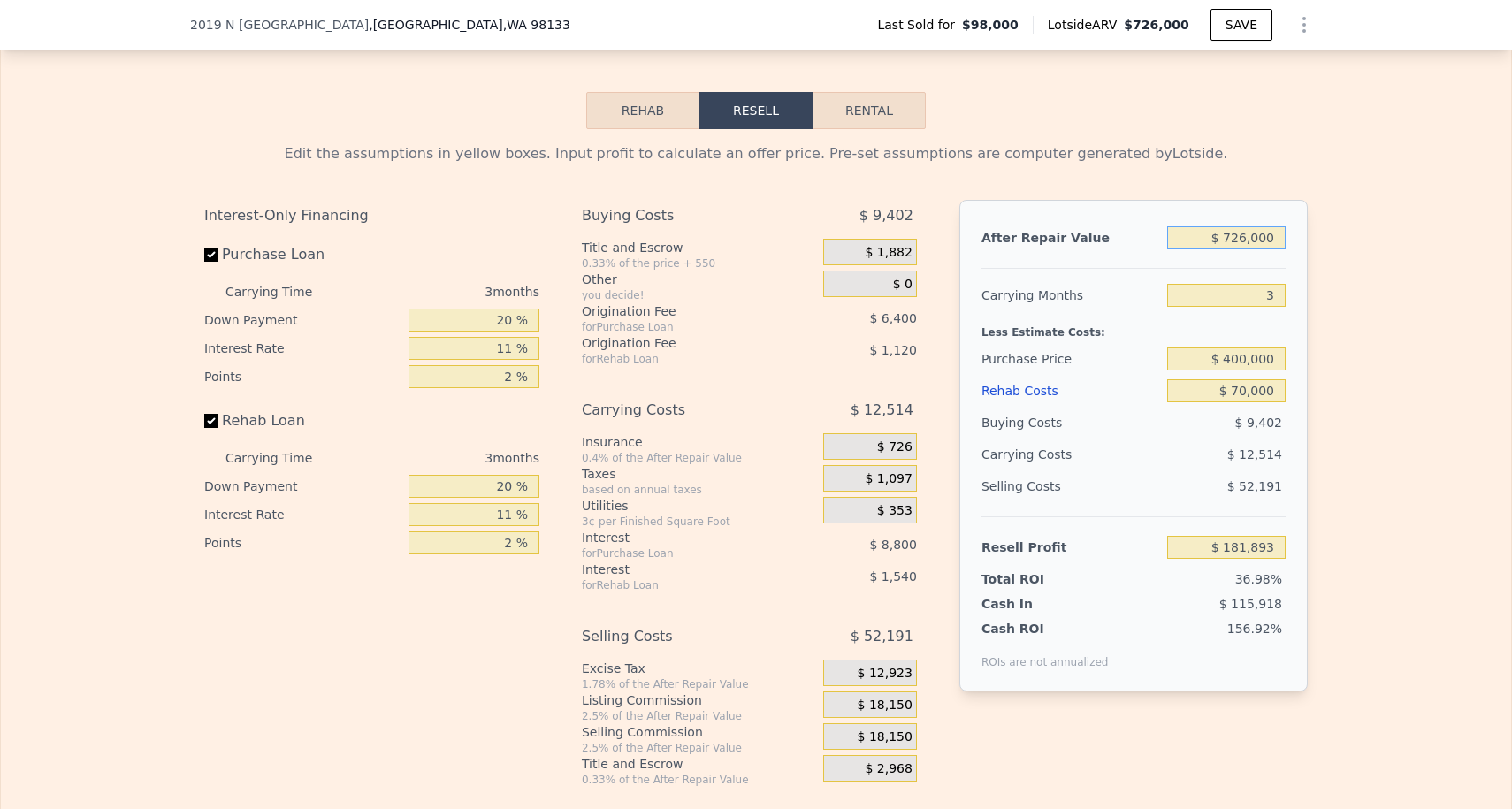
click at [1241, 241] on input "$ 726,000" at bounding box center [1226, 237] width 118 height 23
type input "$ 76,000"
type input "-$ 421,222"
type input "$ 706,000"
type input "$ 163,336"
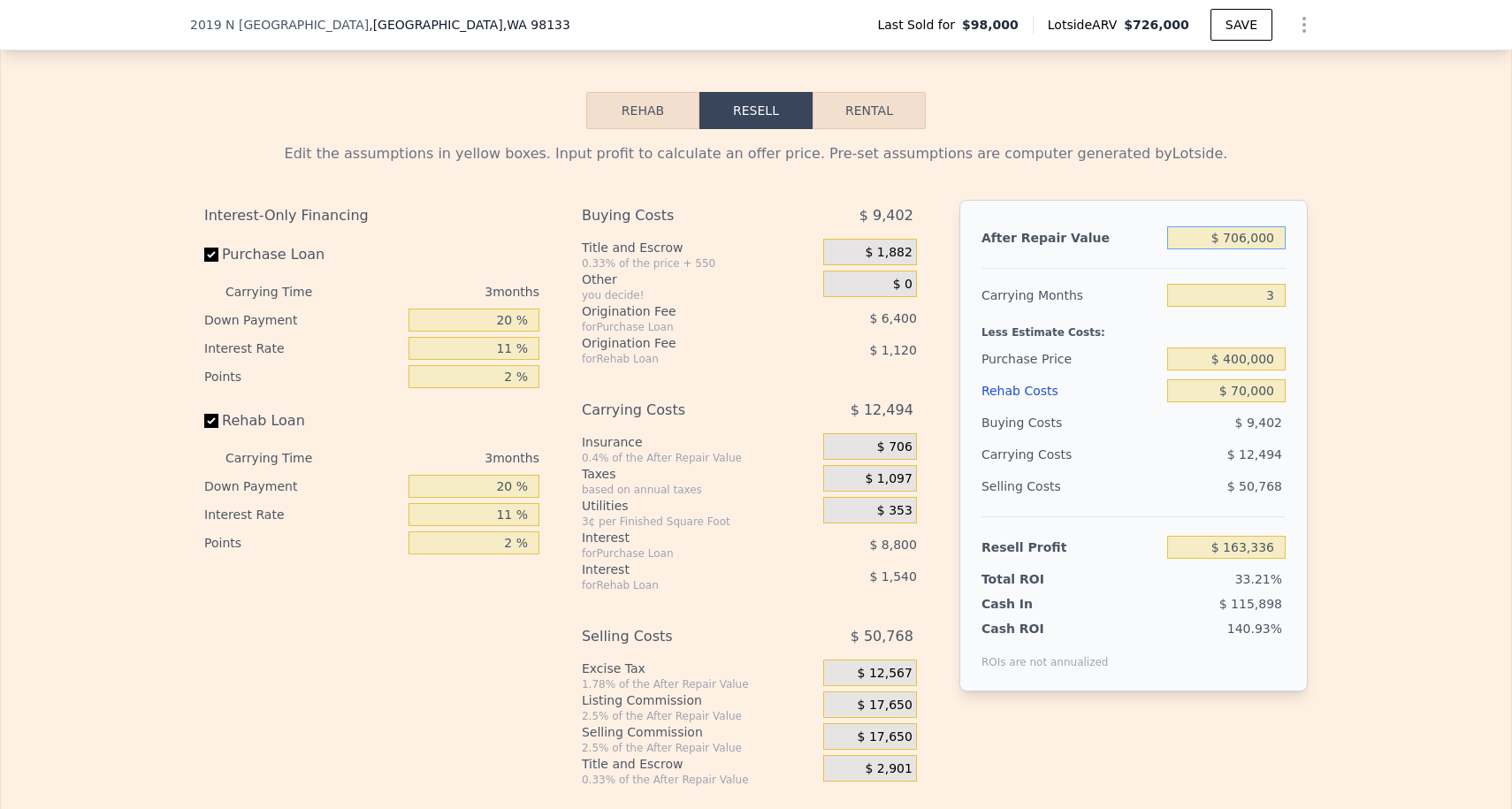
type input "$ 706,000"
click at [1232, 289] on input "3" at bounding box center [1226, 295] width 118 height 23
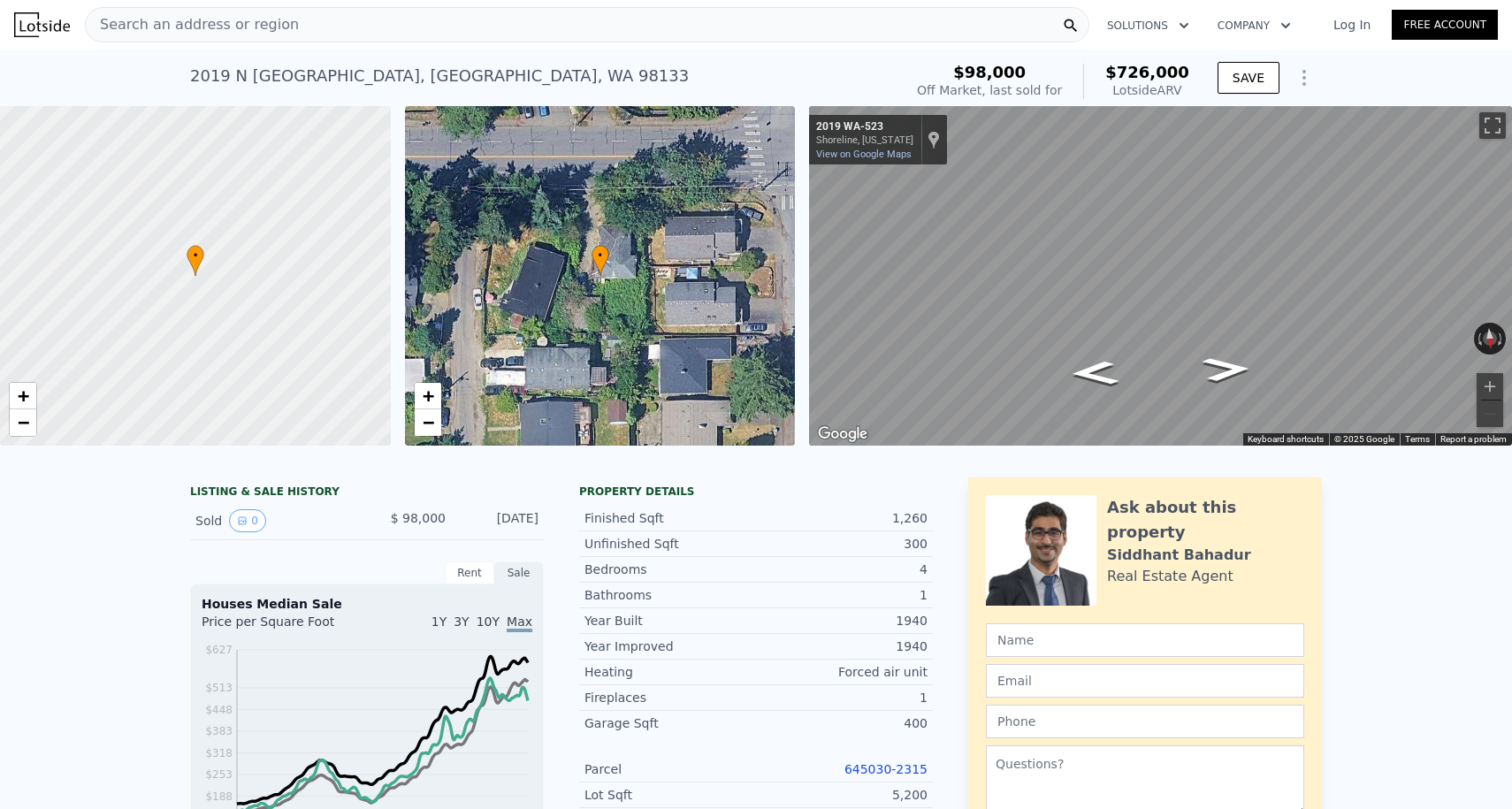
scroll to position [158, 0]
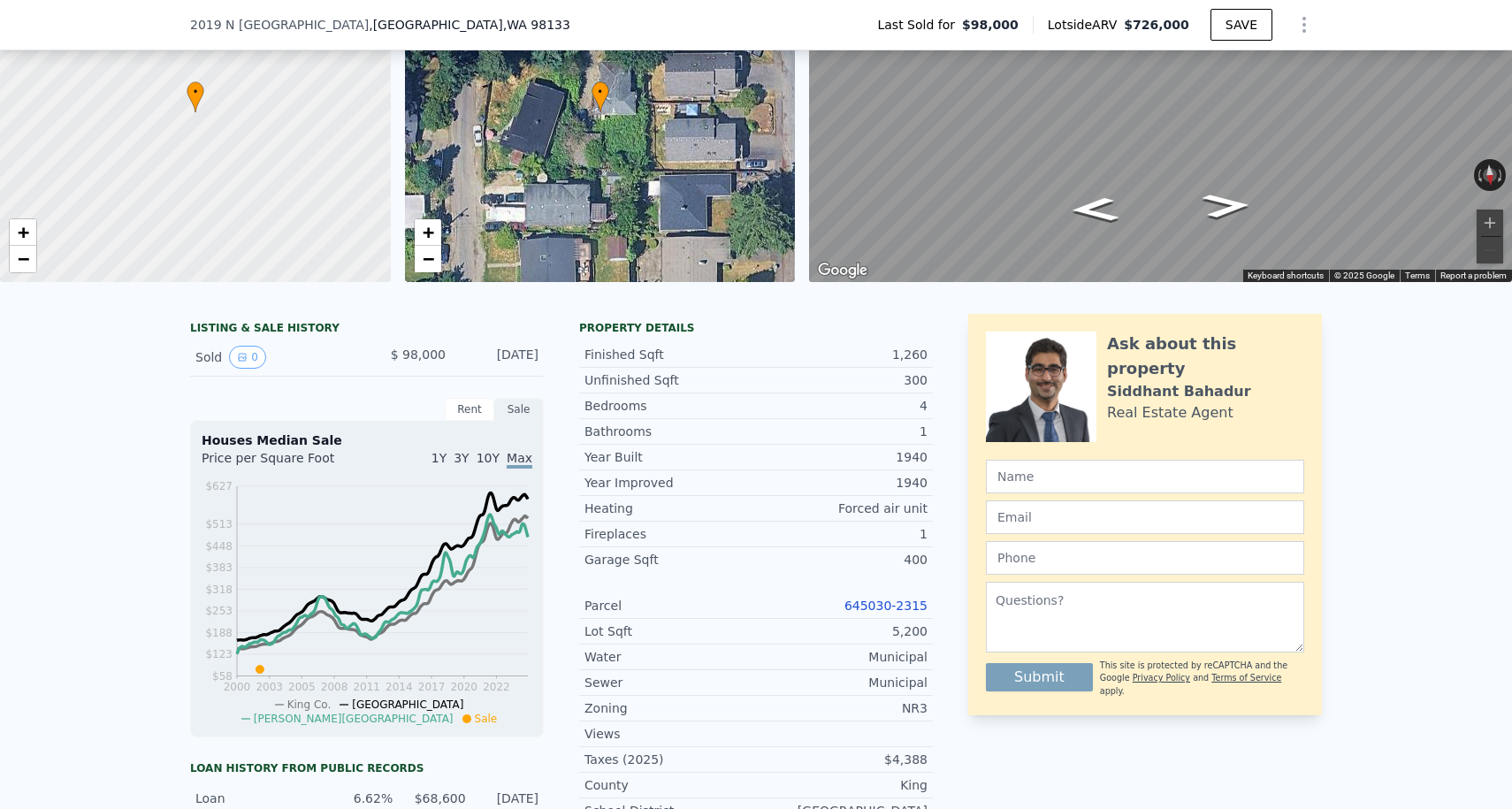
click at [872, 601] on link "645030-2315" at bounding box center [886, 605] width 83 height 14
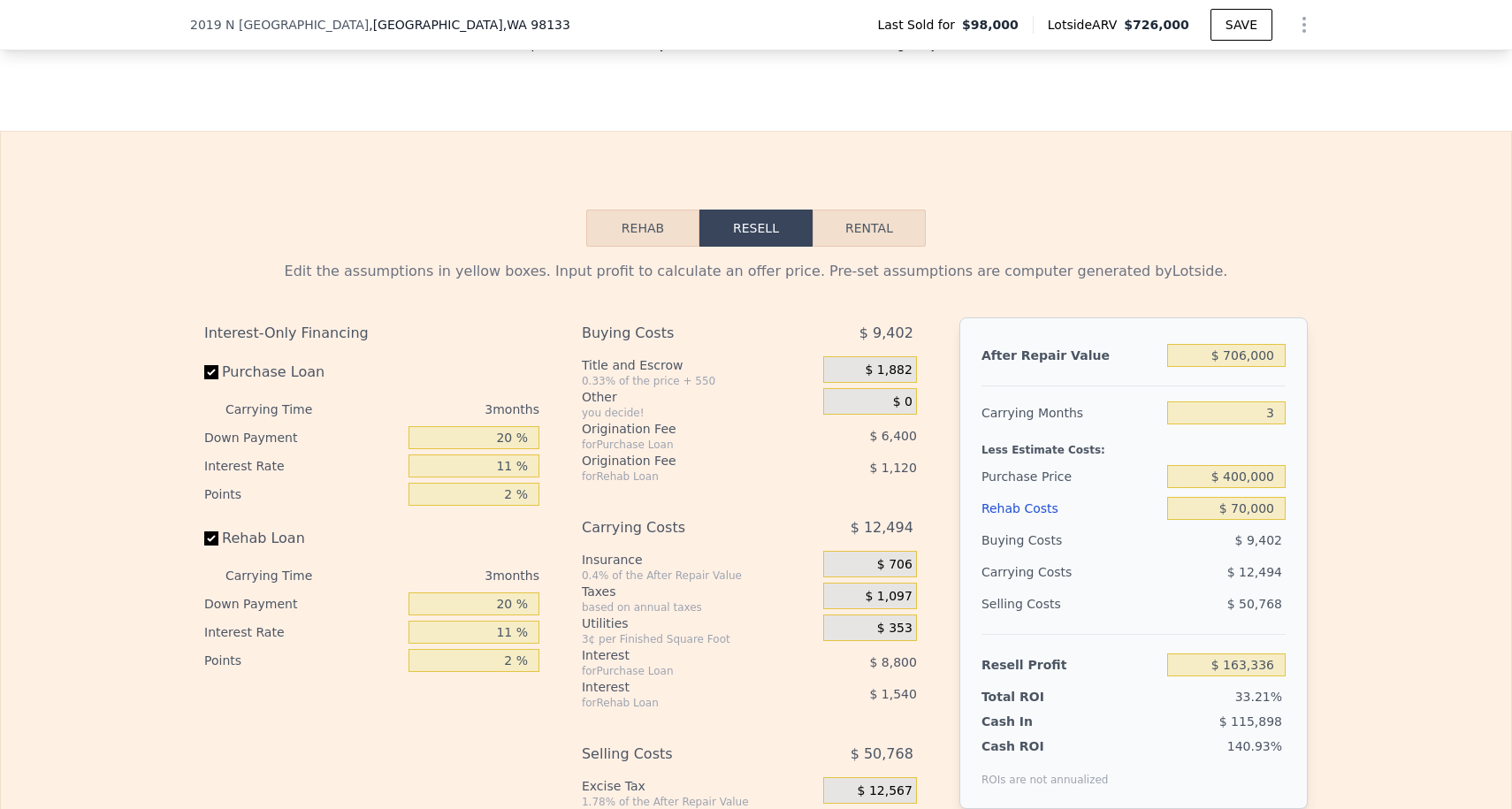
scroll to position [0, 0]
click at [1232, 482] on input "$ 400,000" at bounding box center [1226, 476] width 118 height 23
type input "$ 450,000"
type input "$ 111,268"
click at [1240, 518] on input "$ 70,000" at bounding box center [1226, 508] width 118 height 23
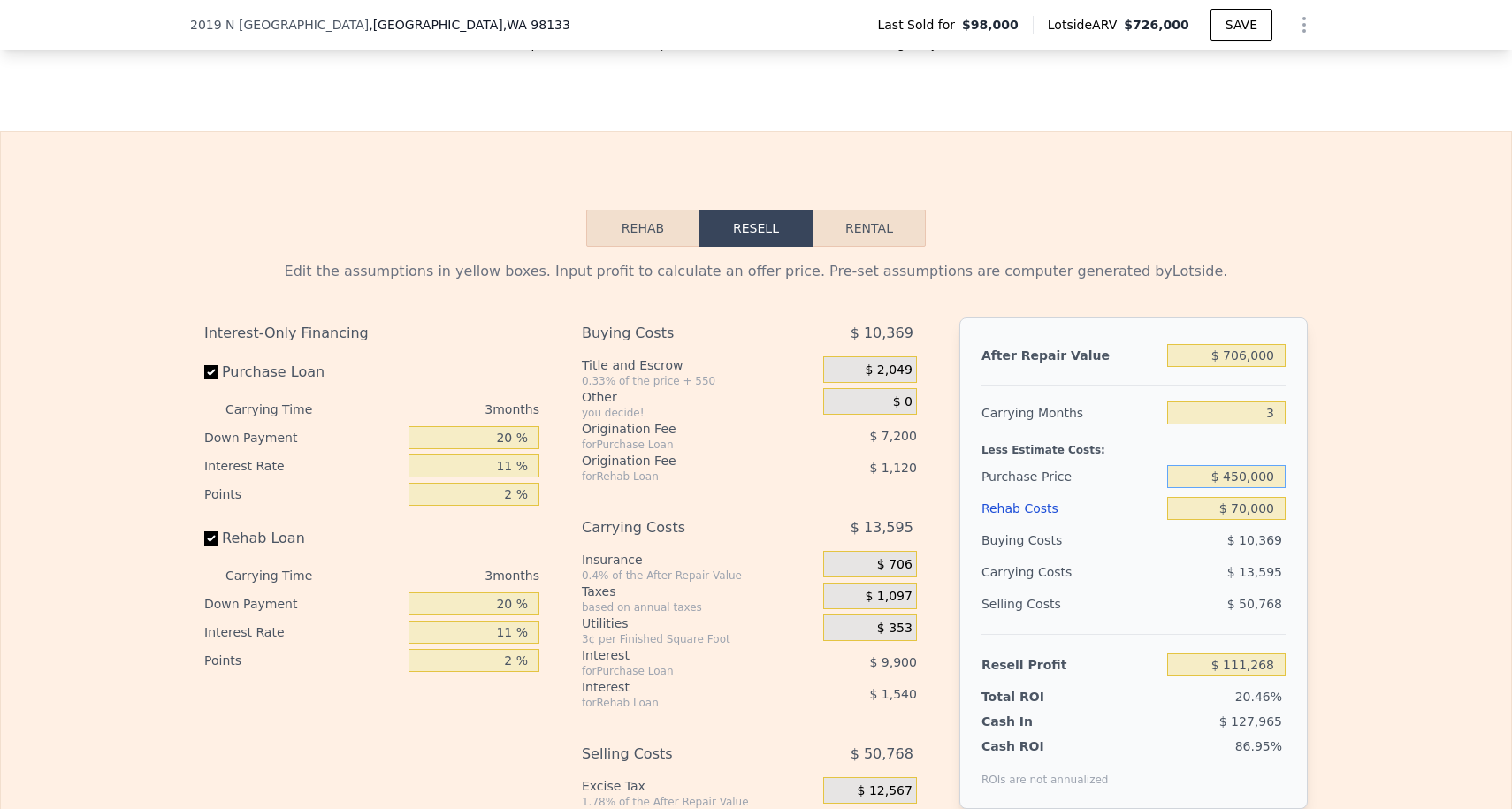
click at [1255, 469] on input "$ 450,000" at bounding box center [1226, 476] width 118 height 23
click at [45, 0] on div "2019 [STREET_ADDRESS] Last Sold for $98,000 Lotside ARV $726,000 SAVE" at bounding box center [756, 25] width 1512 height 51
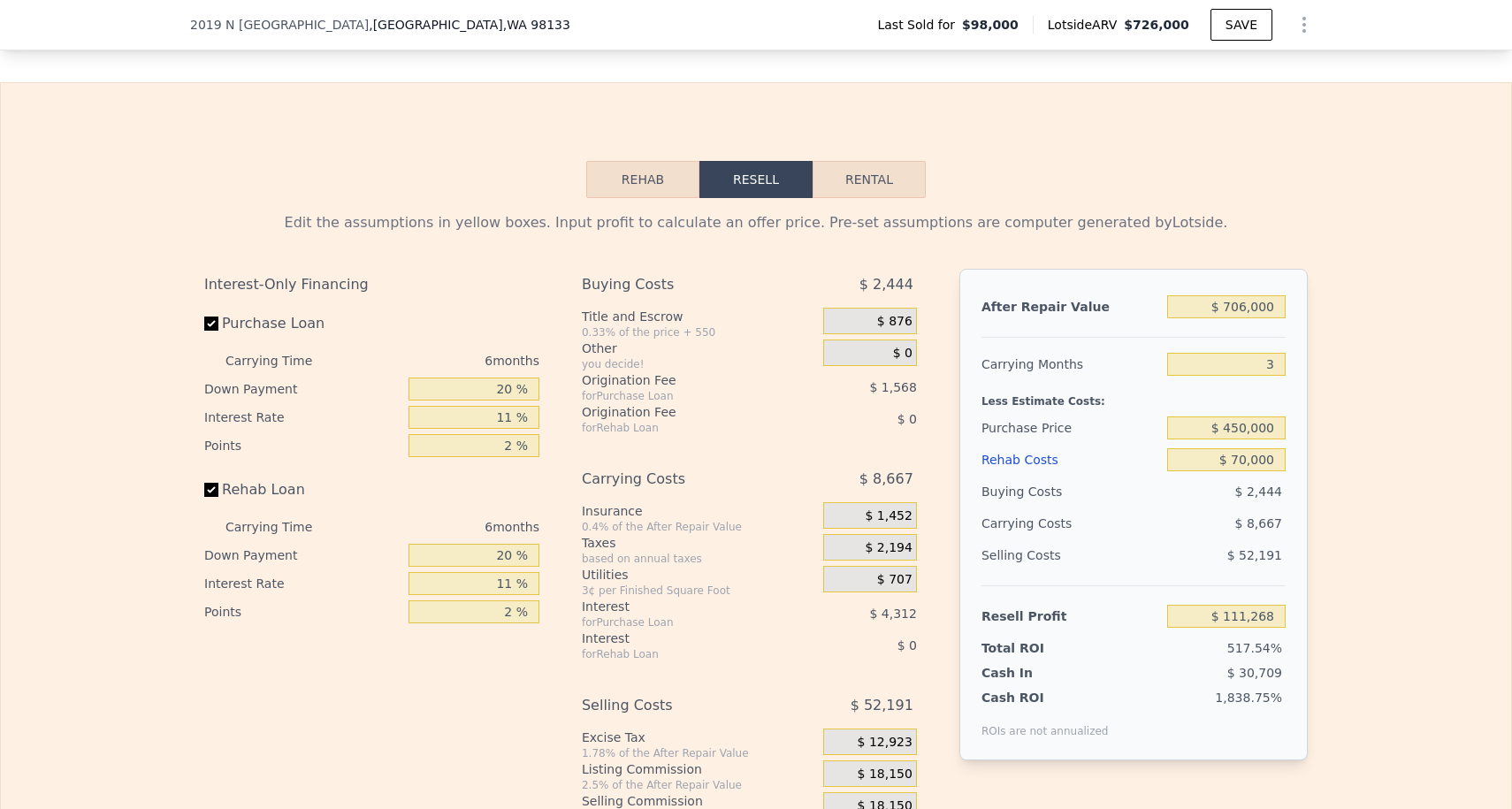
type input "$ 726,000"
type input "6"
type input "$ 0"
type input "$ 564,698"
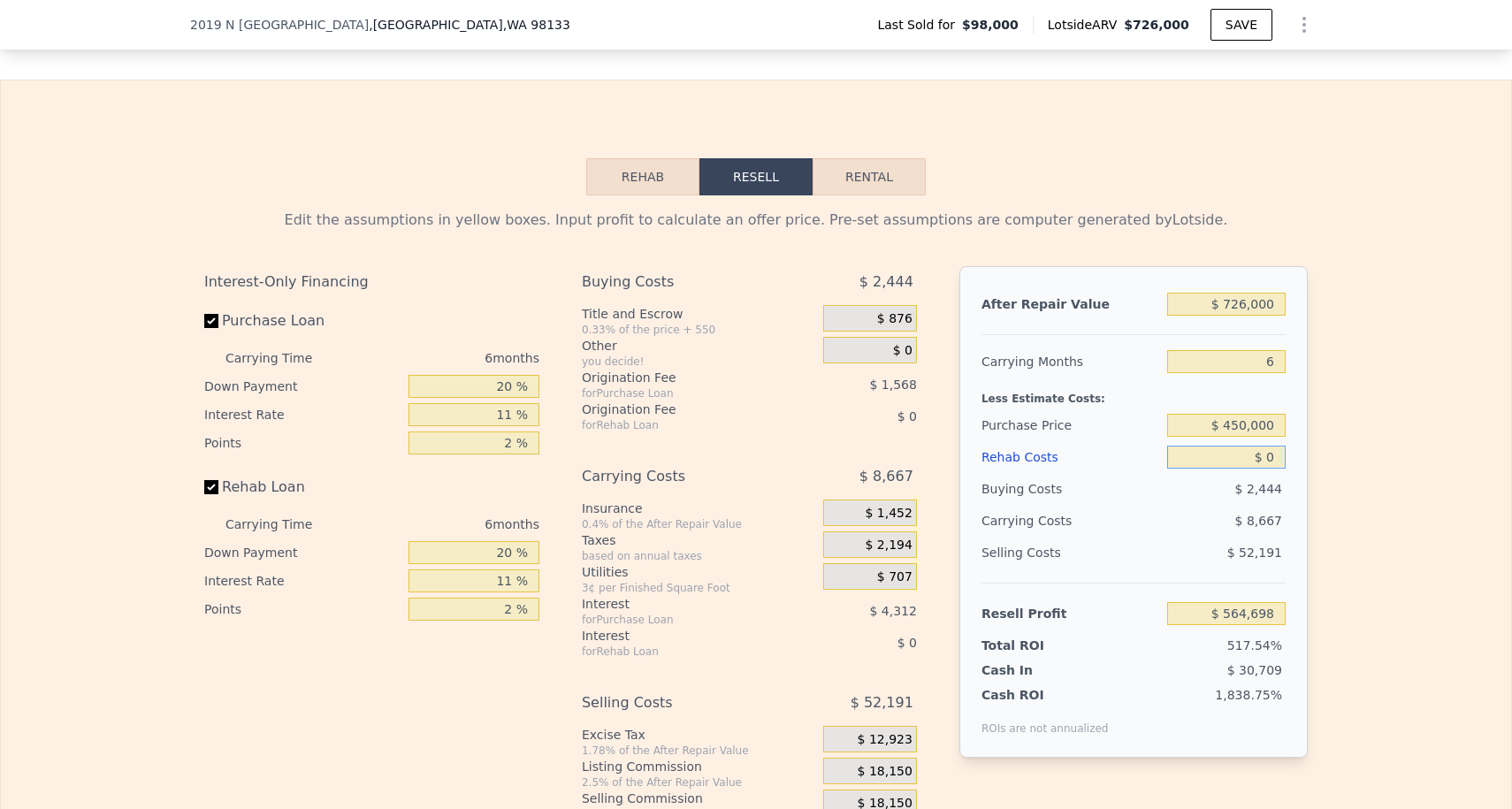
click at [1283, 459] on input "$ 0" at bounding box center [1226, 457] width 118 height 23
click at [1275, 354] on input "6" at bounding box center [1226, 361] width 118 height 23
type input "3"
type input "$ 569,032"
type input "3"
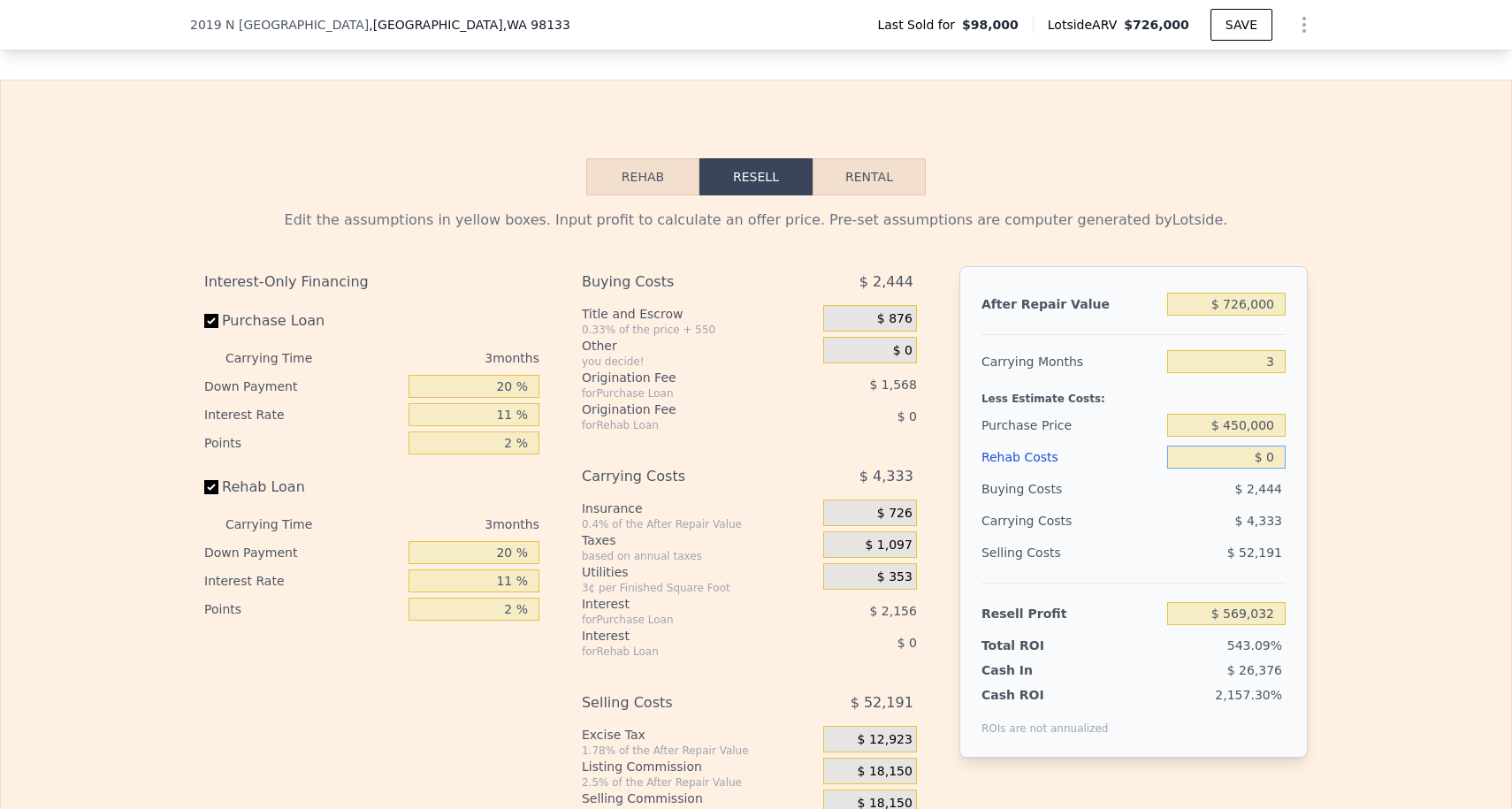
click at [1279, 449] on input "$ 0" at bounding box center [1226, 457] width 118 height 23
type input "$ 70"
type input "$ 568,958"
type input "$ 700"
type input "$ 568,306"
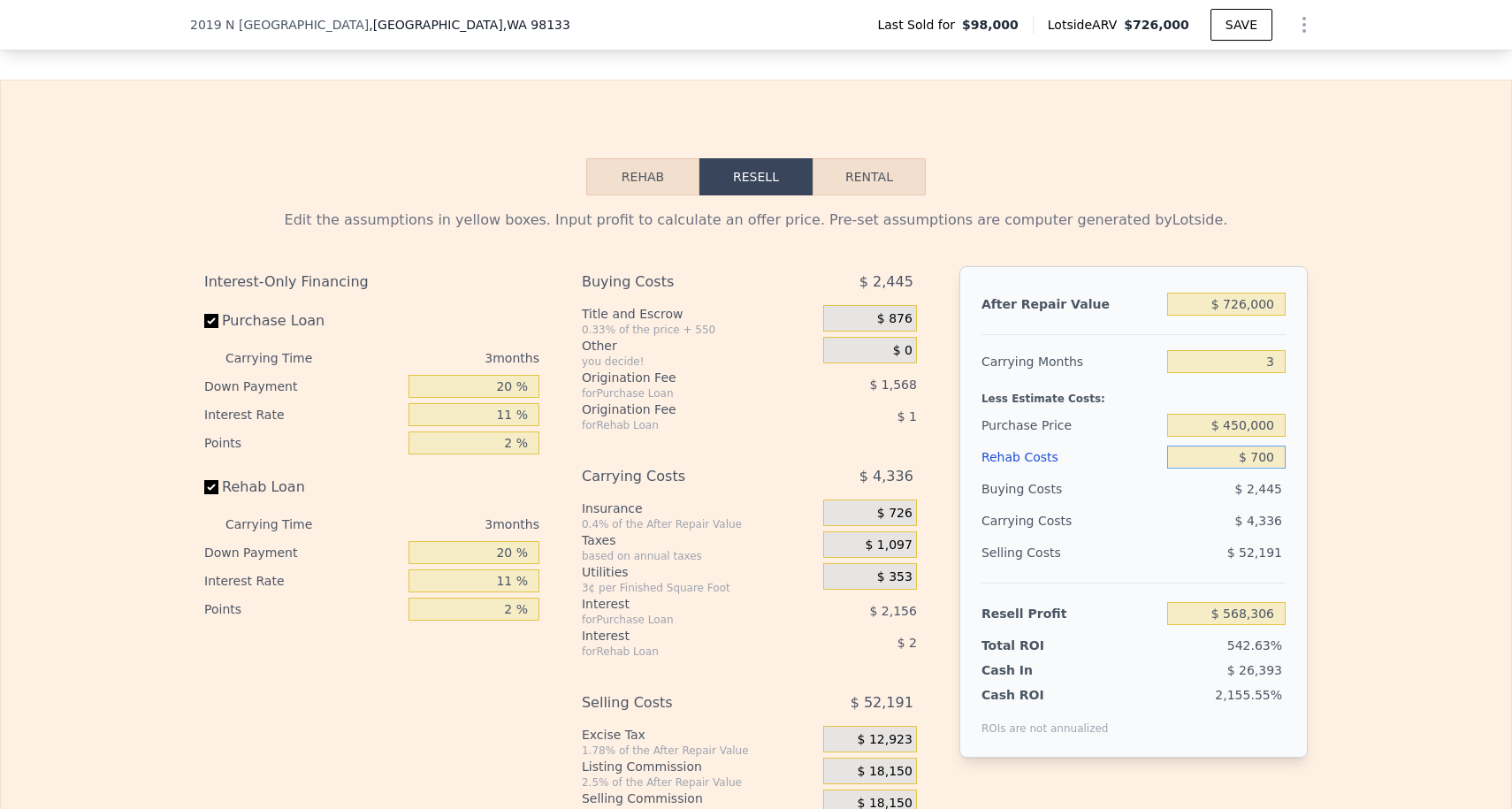
type input "$ 7,000"
type input "$ 561,767"
type input "$ 70,000"
type input "$ 496,373"
click at [1166, 571] on div "Selling Costs $ 52,191" at bounding box center [1134, 560] width 304 height 46
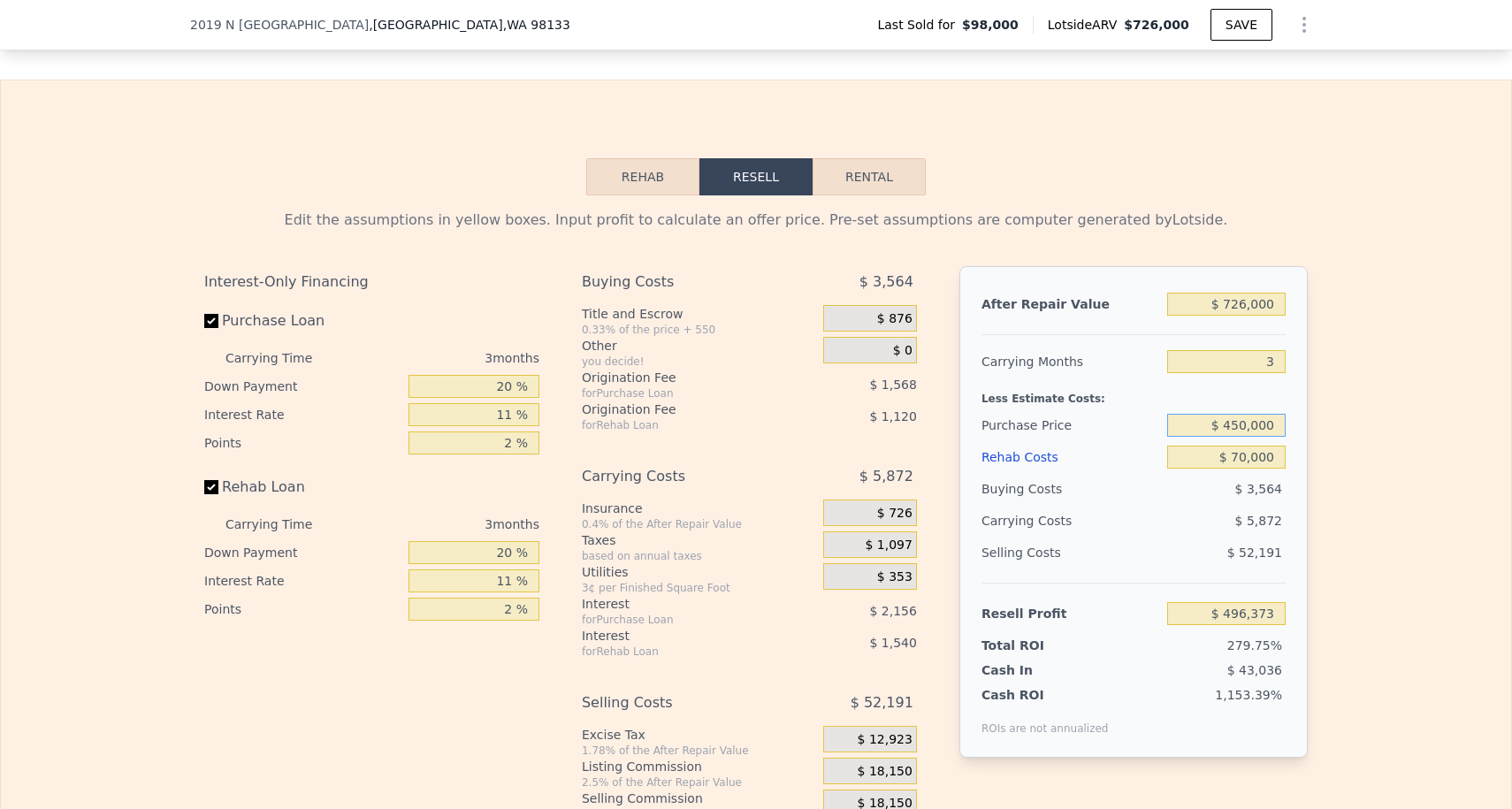
click at [1242, 432] on input "$ 450,000" at bounding box center [1226, 424] width 118 height 23
type input "$ 450,000"
click at [1259, 454] on input "$ 70,000" at bounding box center [1226, 457] width 118 height 23
type input "$ 129,825"
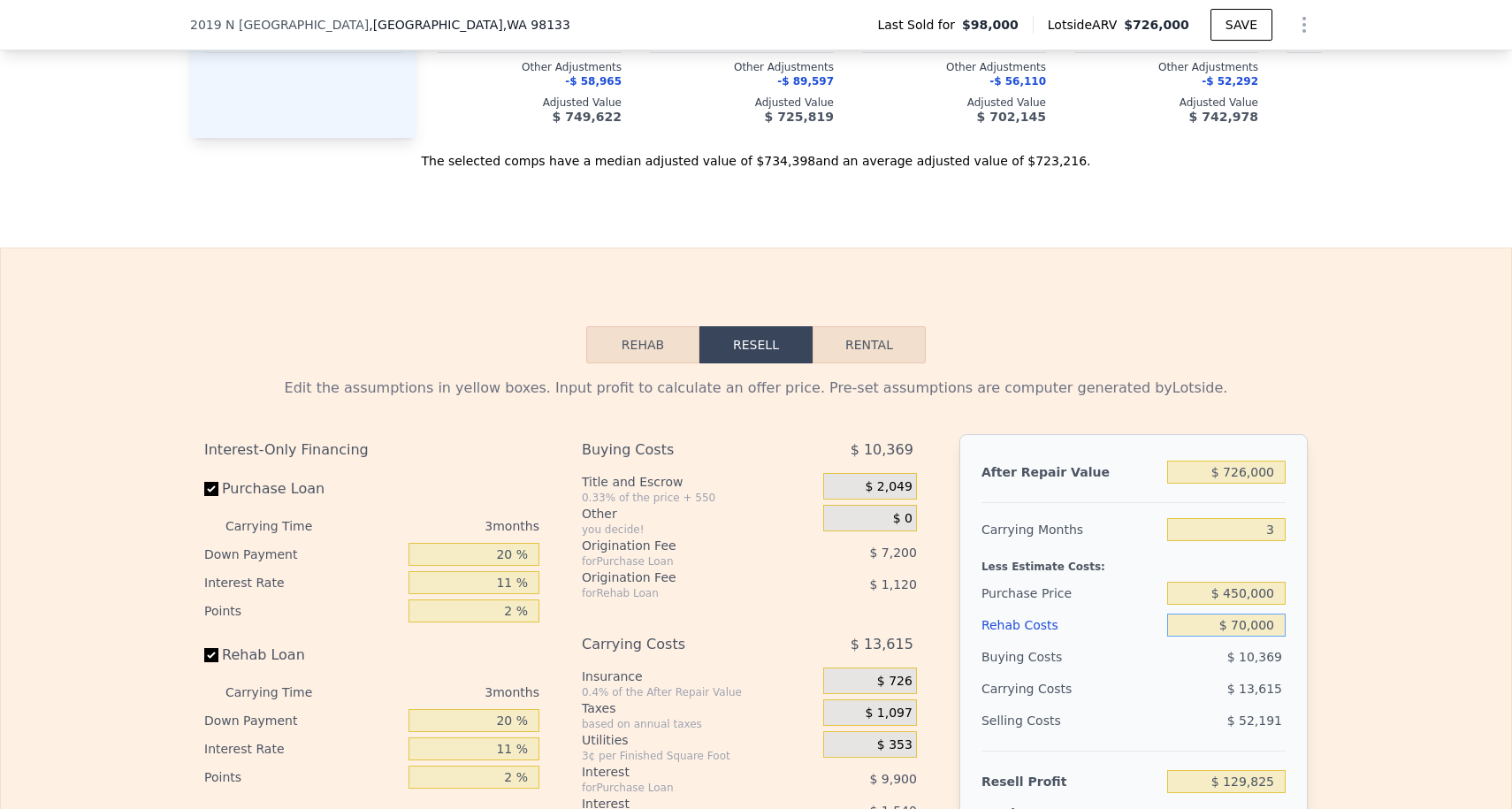
scroll to position [2458, 0]
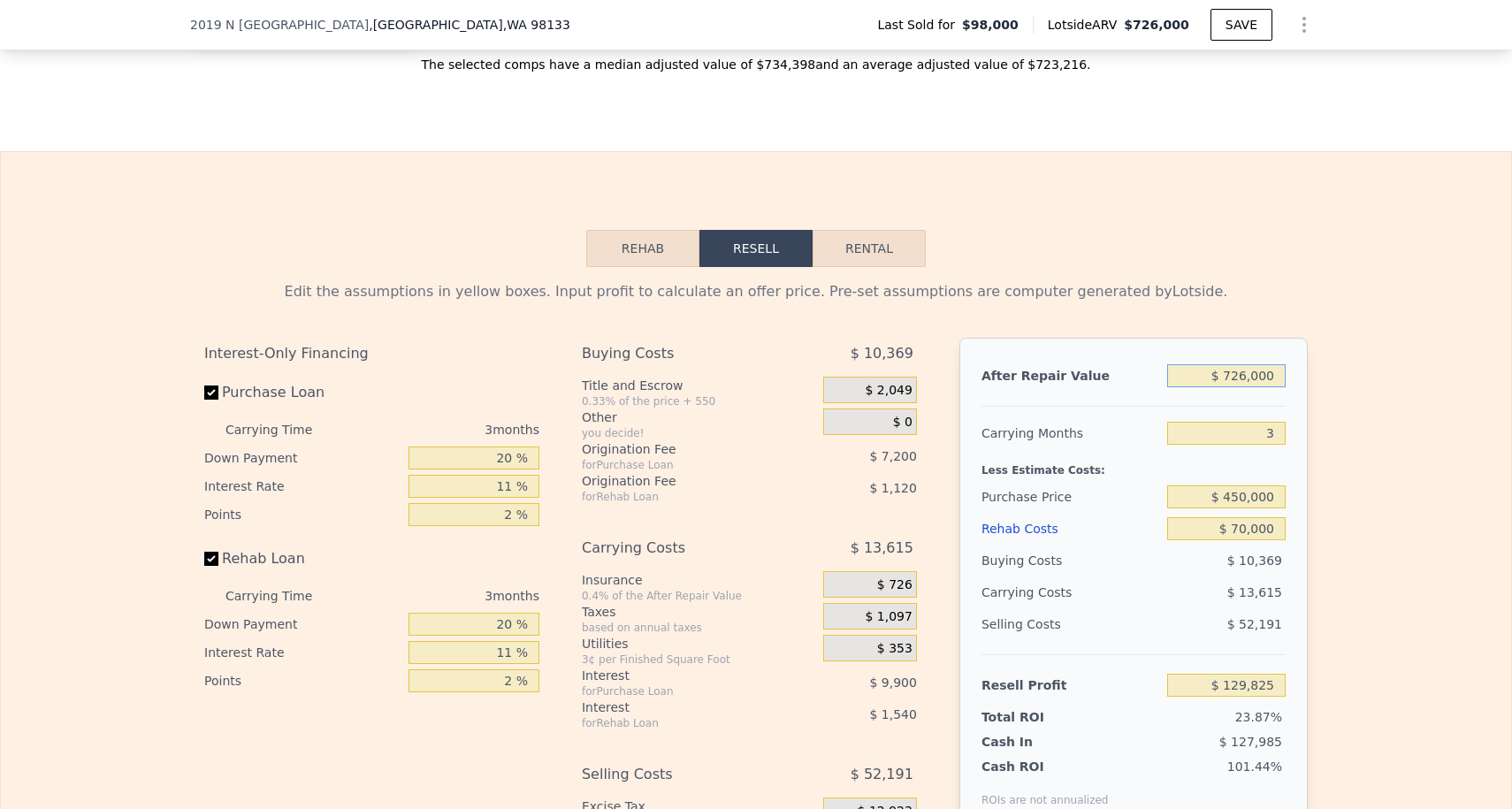
click at [1241, 379] on input "$ 726,000" at bounding box center [1226, 375] width 118 height 23
type input "$ 76,000"
type input "-$ 473,290"
type input "$ 706,000"
type input "$ 111,268"
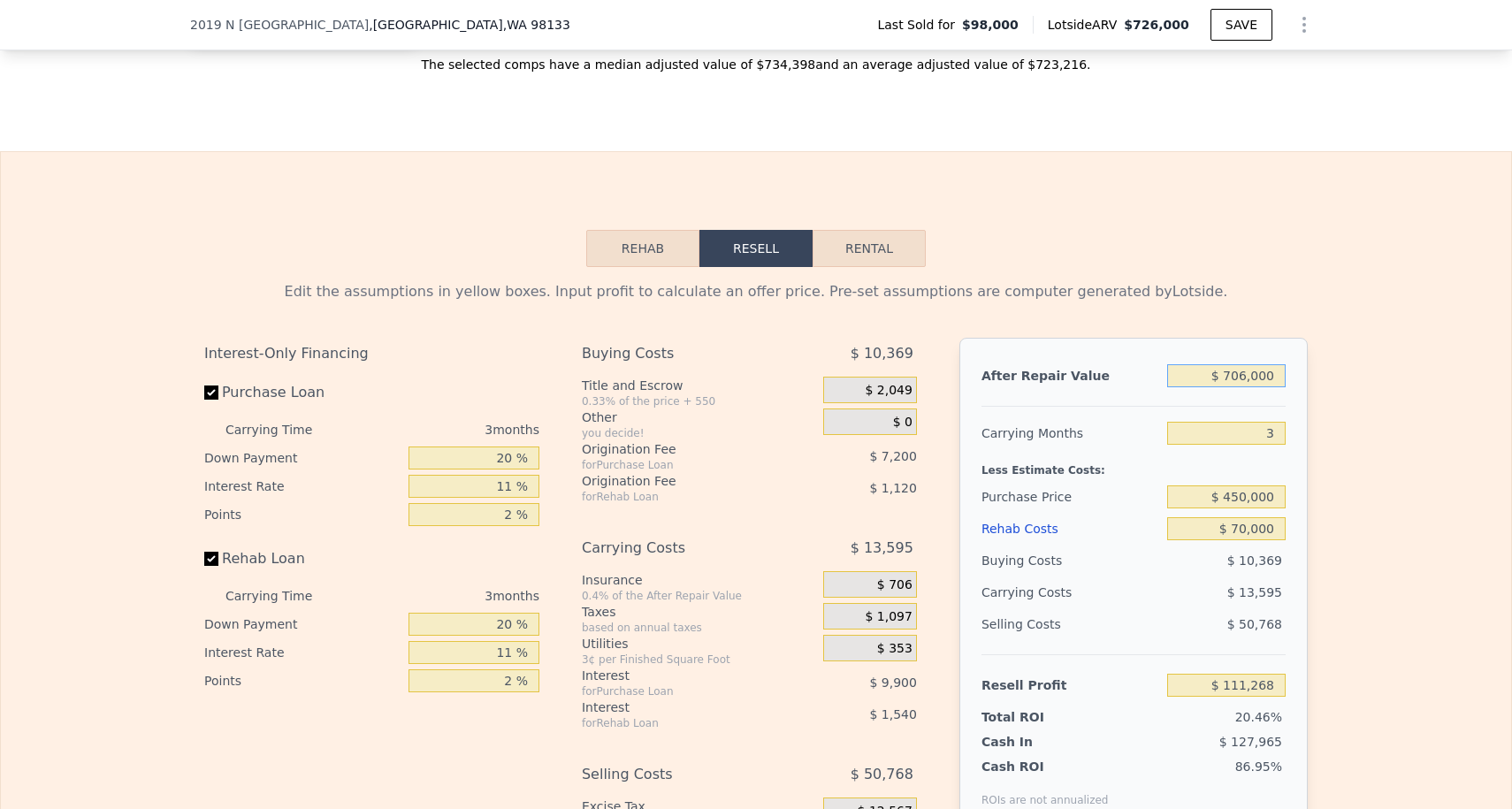
type input "$ 706,000"
click at [1241, 428] on input "3" at bounding box center [1226, 433] width 118 height 23
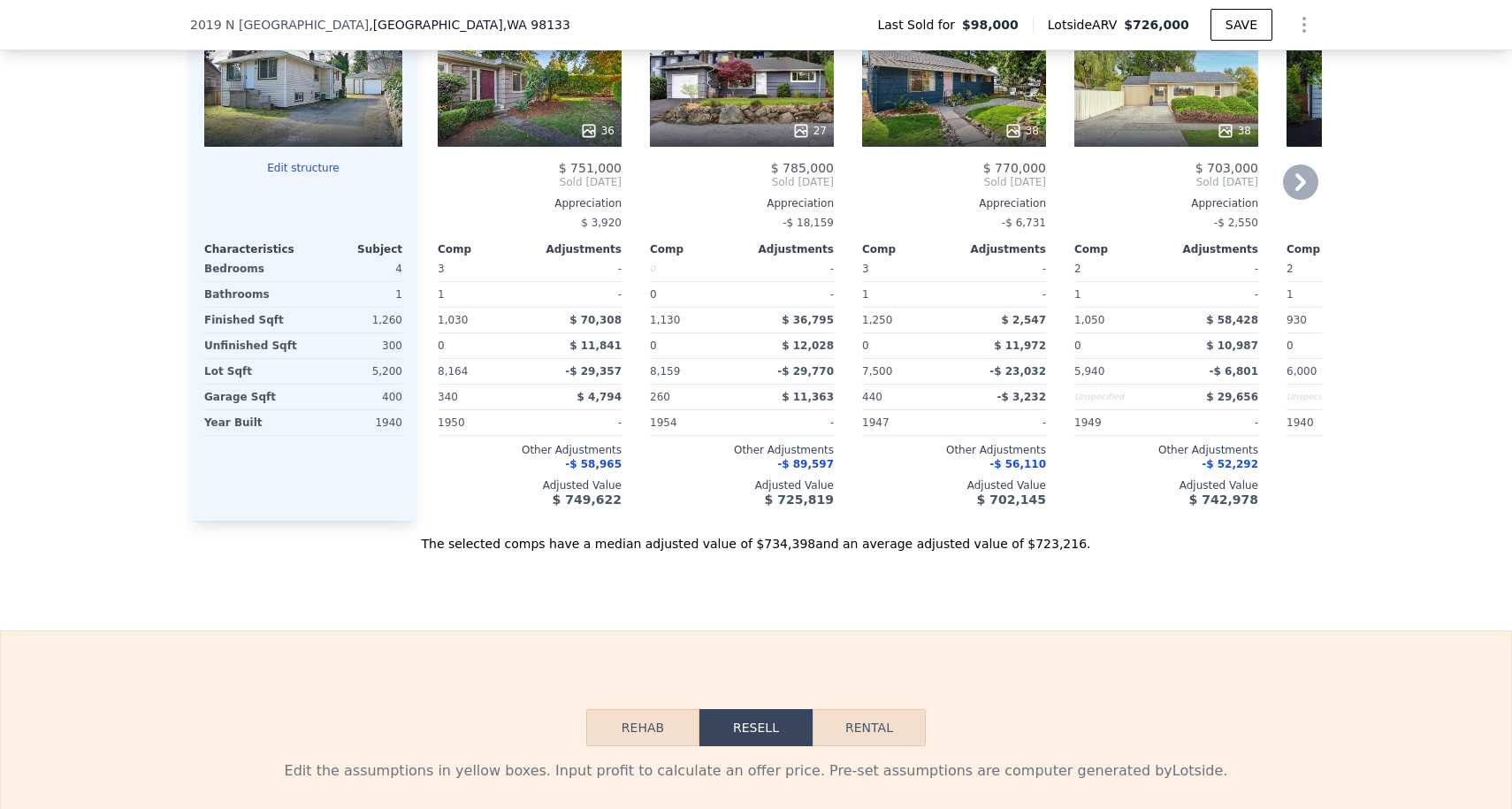
scroll to position [1791, 0]
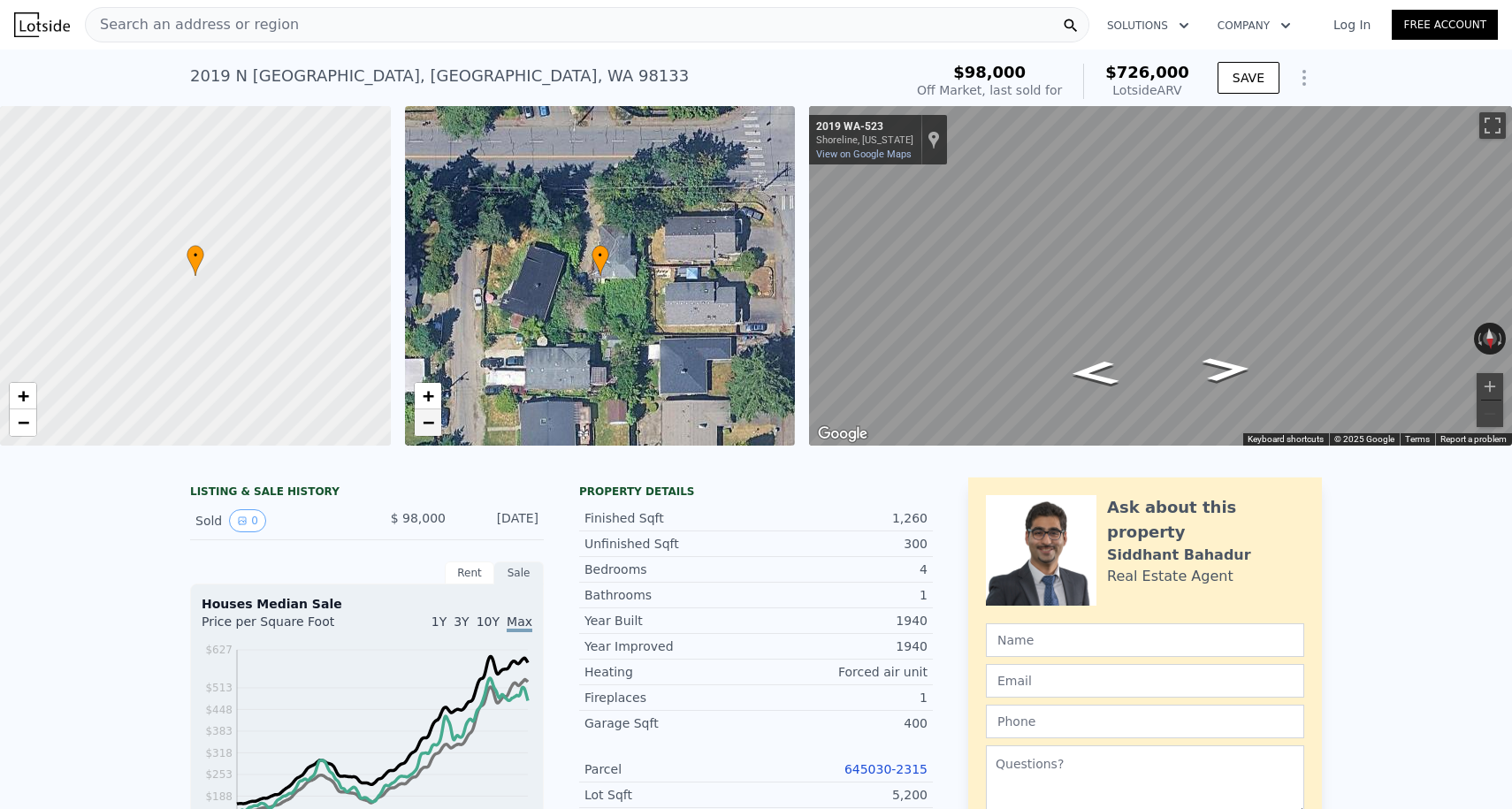
click at [430, 410] on link "−" at bounding box center [427, 422] width 27 height 27
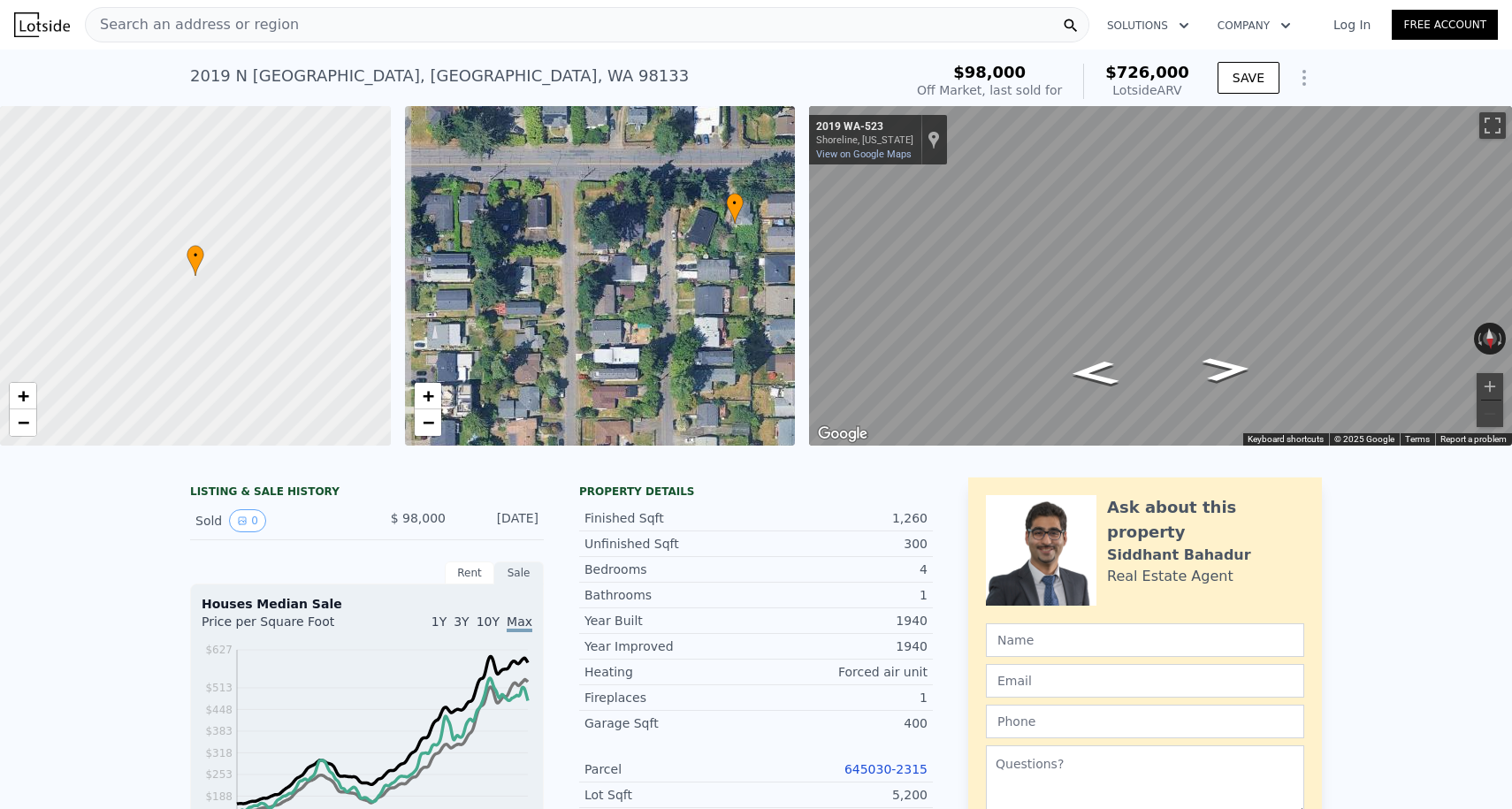
drag, startPoint x: 534, startPoint y: 275, endPoint x: 668, endPoint y: 224, distance: 143.4
click at [668, 224] on div "• + −" at bounding box center [601, 276] width 391 height 339
